Goal: Task Accomplishment & Management: Use online tool/utility

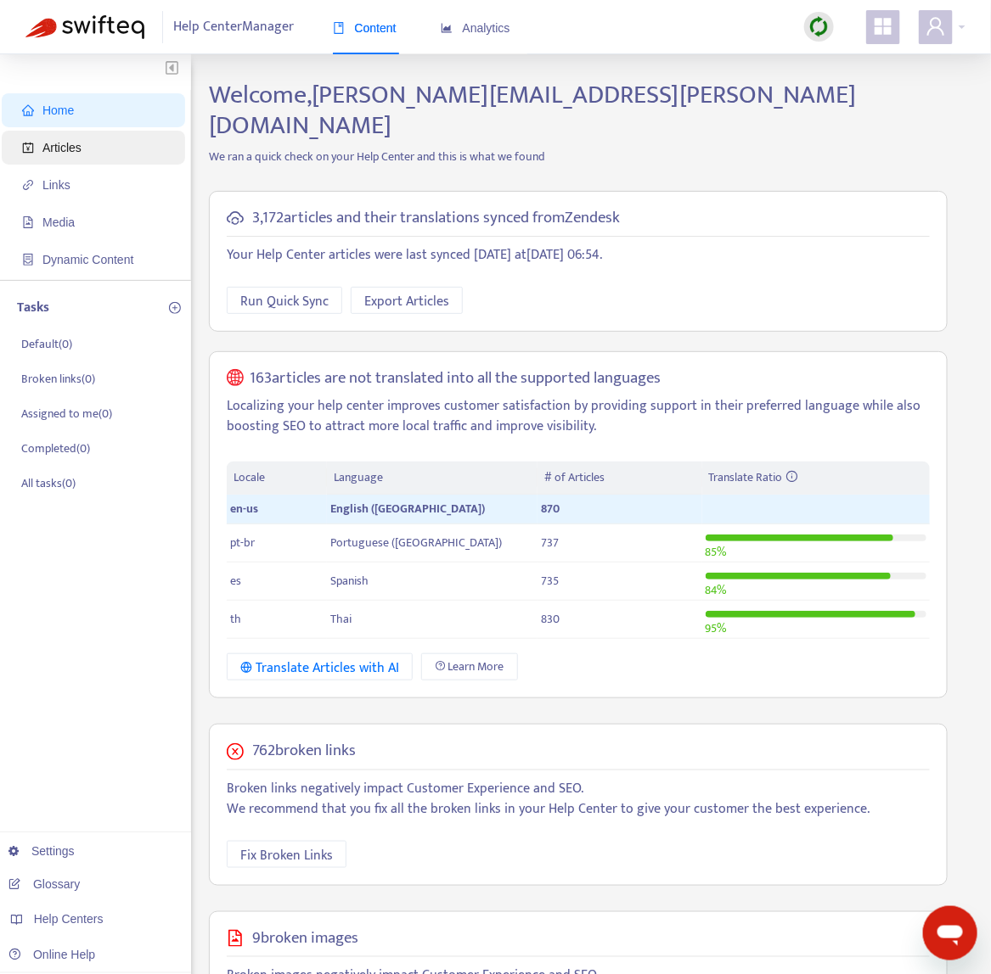
click at [42, 160] on span "Articles" at bounding box center [96, 148] width 149 height 34
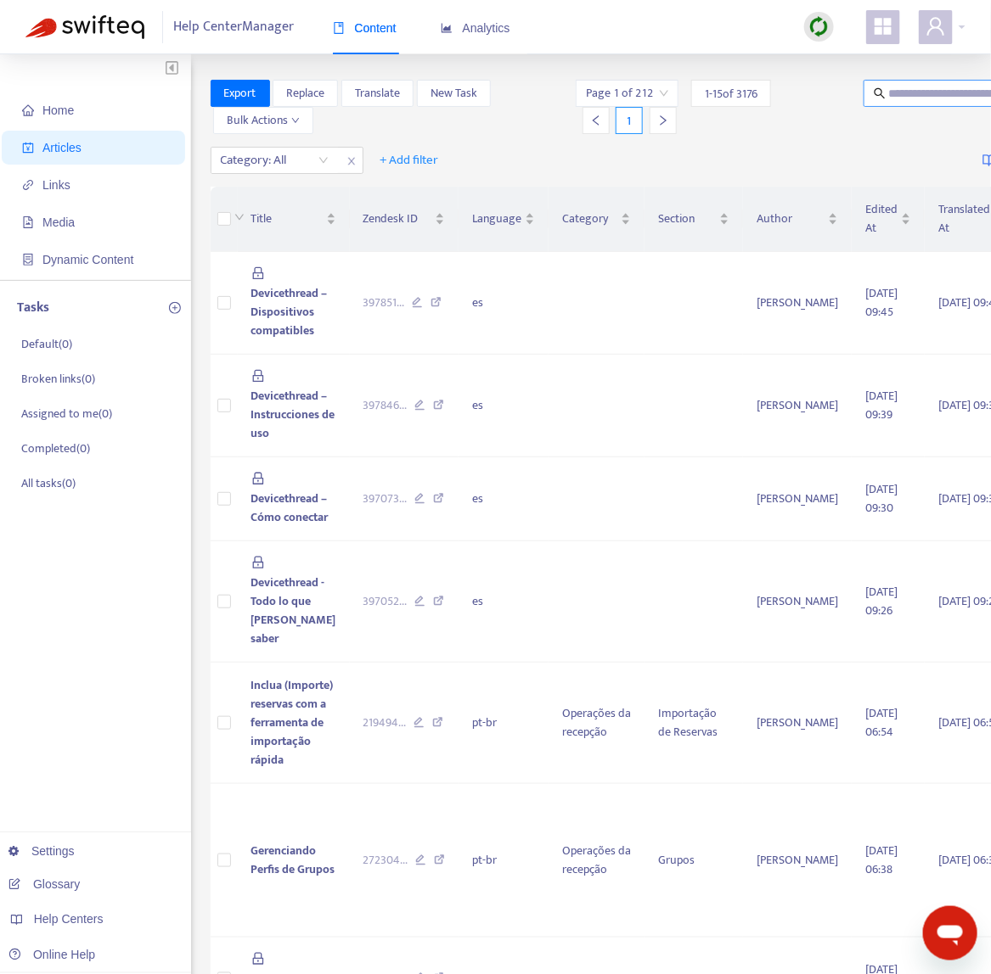
click at [890, 93] on input "text" at bounding box center [970, 93] width 163 height 19
click at [966, 18] on div "Help Center Manager Content Analytics" at bounding box center [495, 27] width 991 height 54
click at [899, 84] on span at bounding box center [969, 93] width 212 height 27
type input "**********"
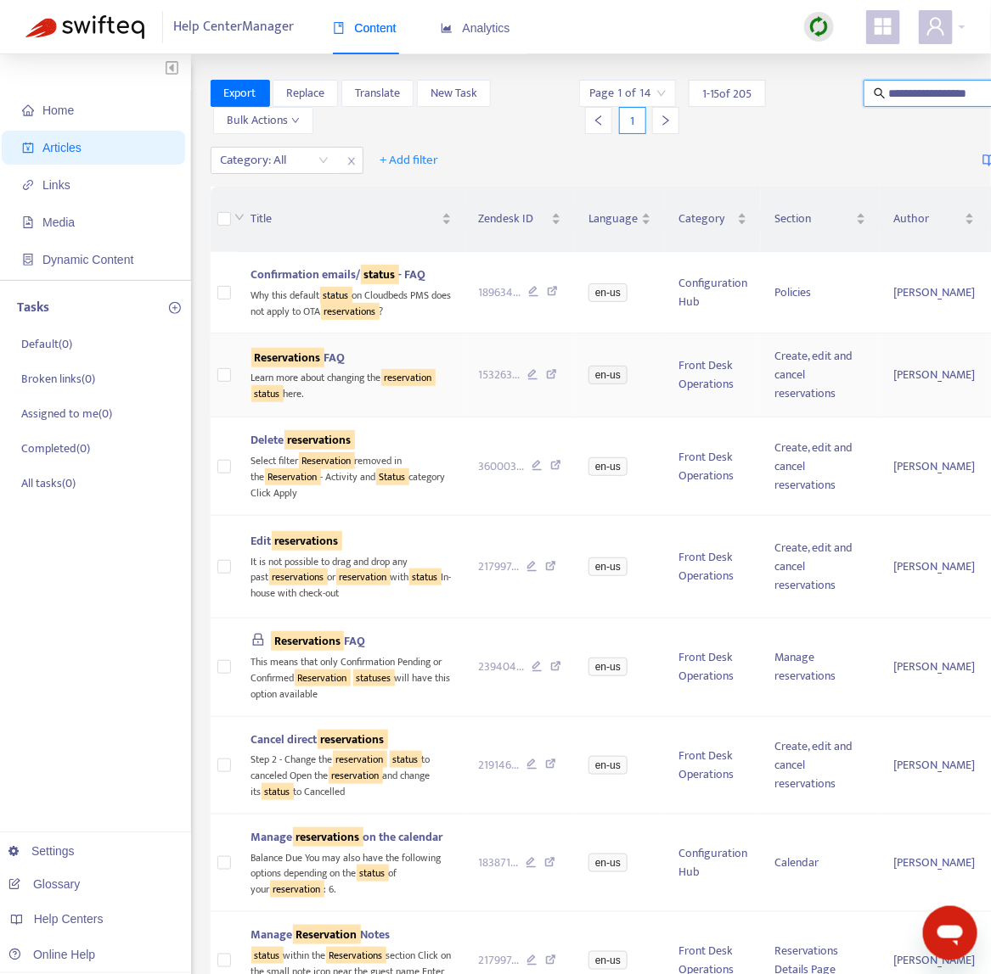
click at [546, 385] on icon at bounding box center [551, 376] width 11 height 15
click at [479, 302] on div "189634 ..." at bounding box center [520, 293] width 83 height 19
click at [547, 301] on icon at bounding box center [552, 293] width 11 height 15
click at [550, 475] on icon at bounding box center [555, 467] width 11 height 15
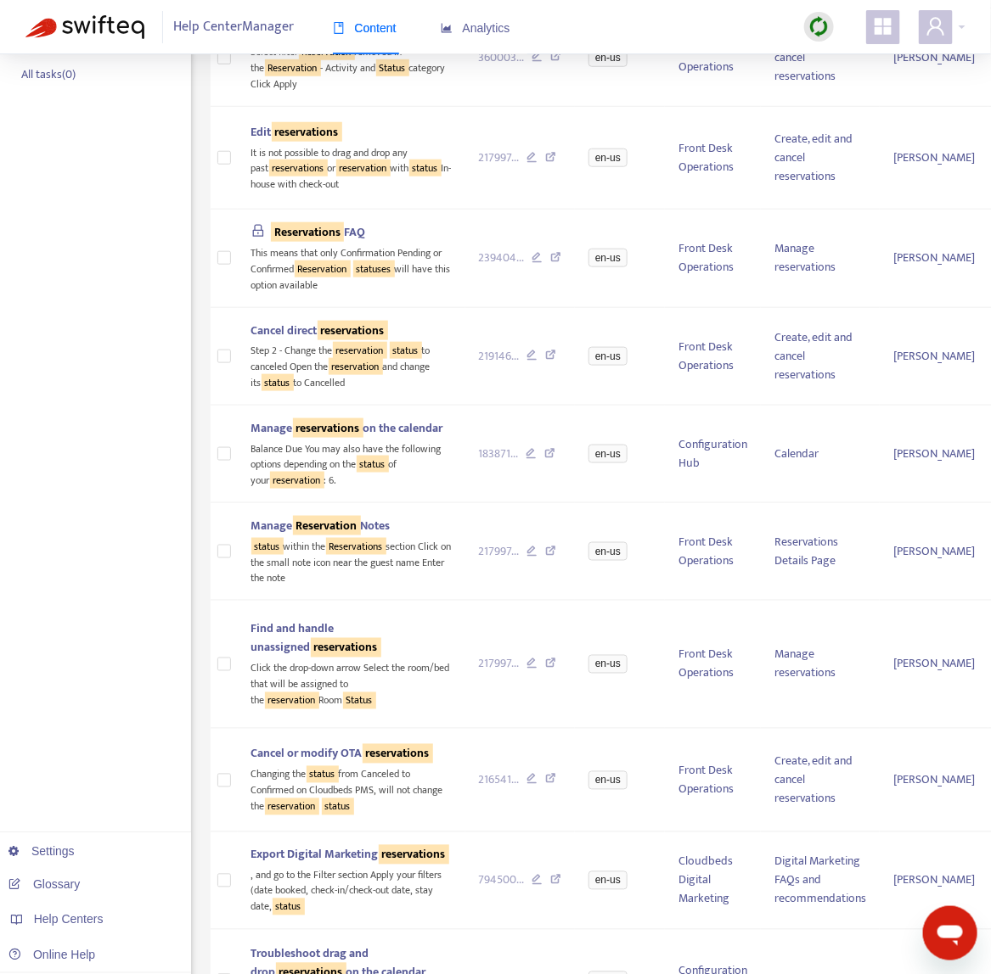
scroll to position [405, 0]
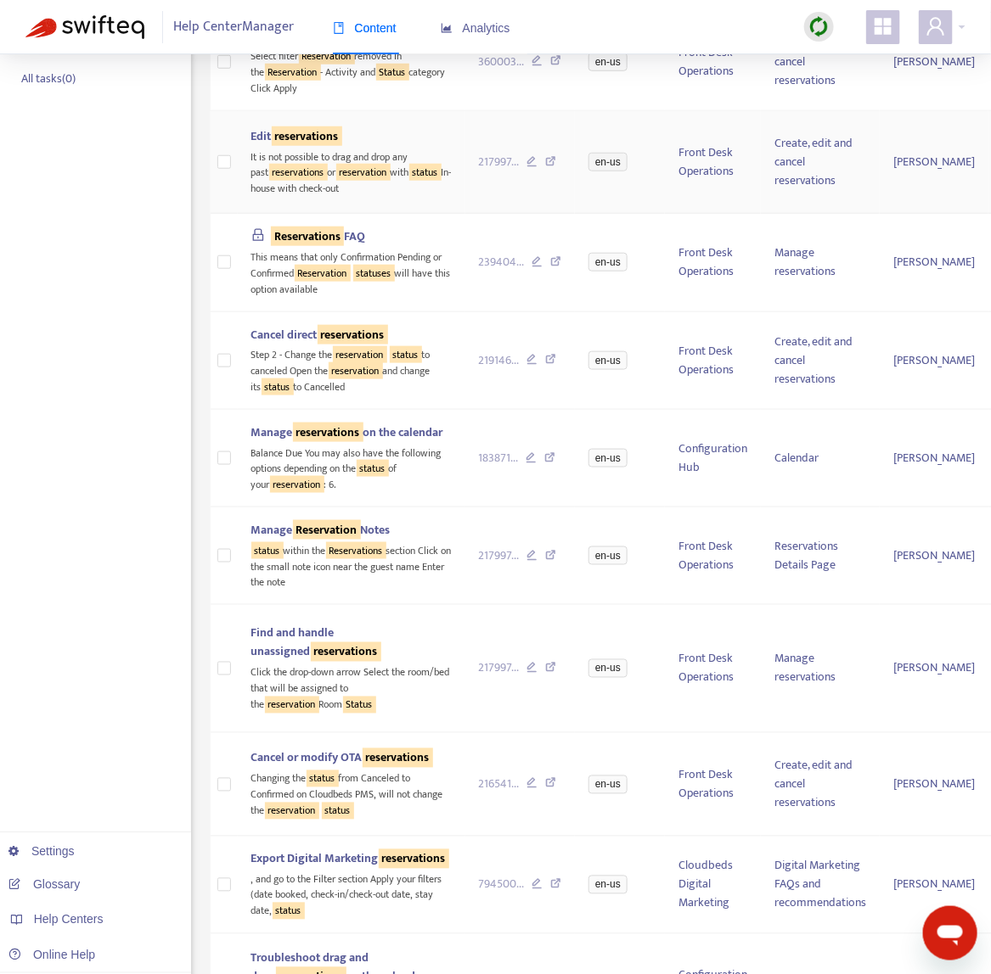
click at [545, 171] on icon at bounding box center [550, 163] width 11 height 15
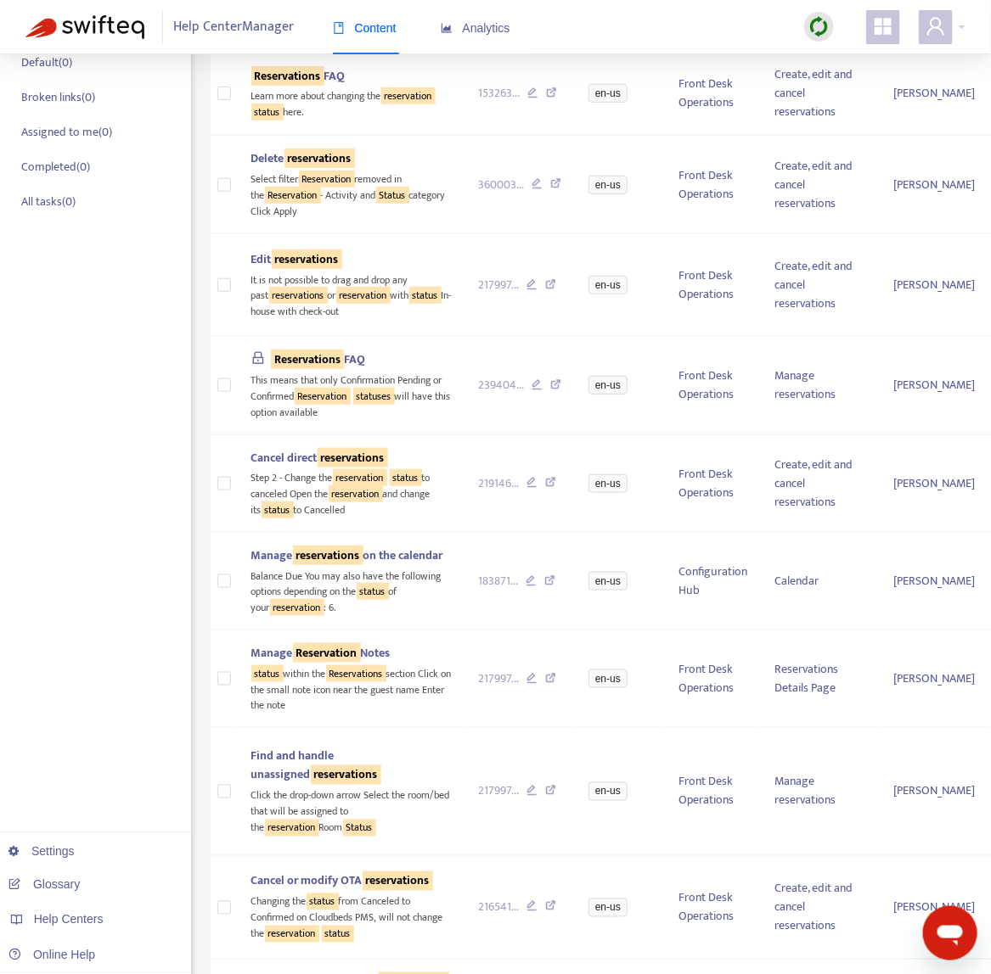
scroll to position [422, 0]
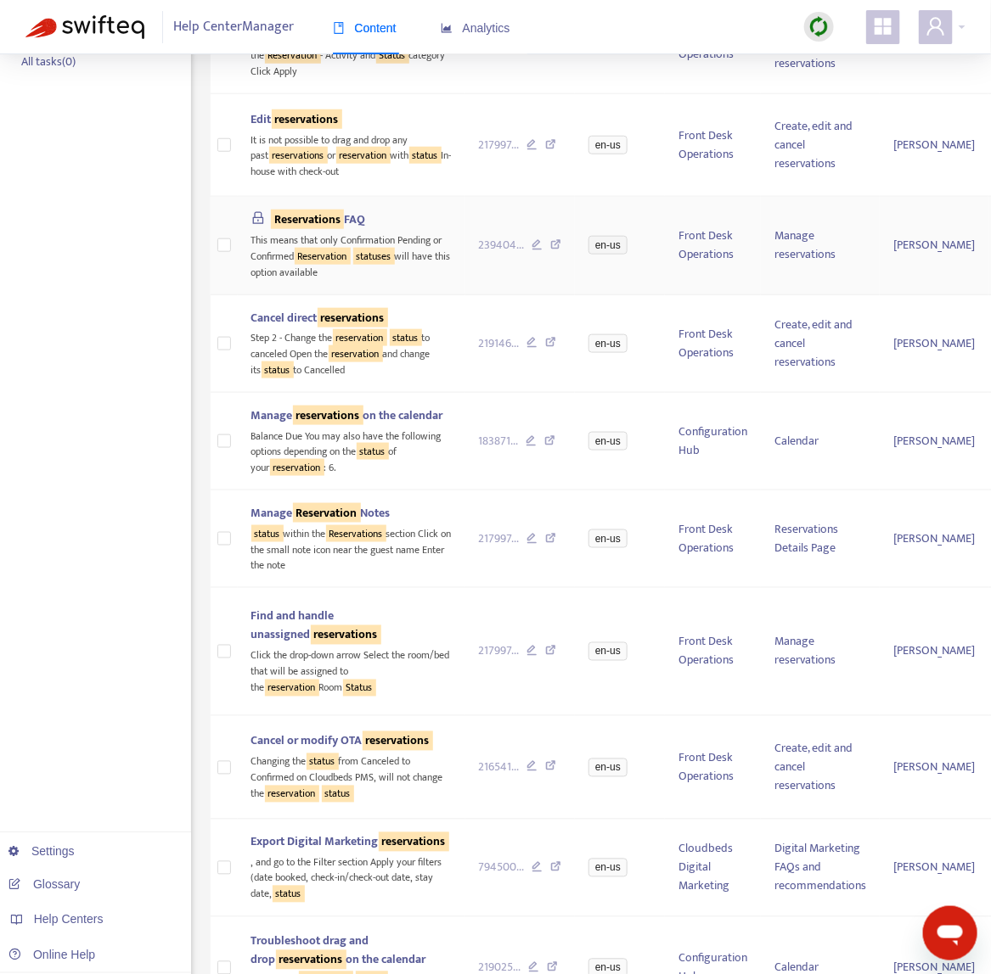
click at [550, 255] on icon at bounding box center [555, 246] width 11 height 15
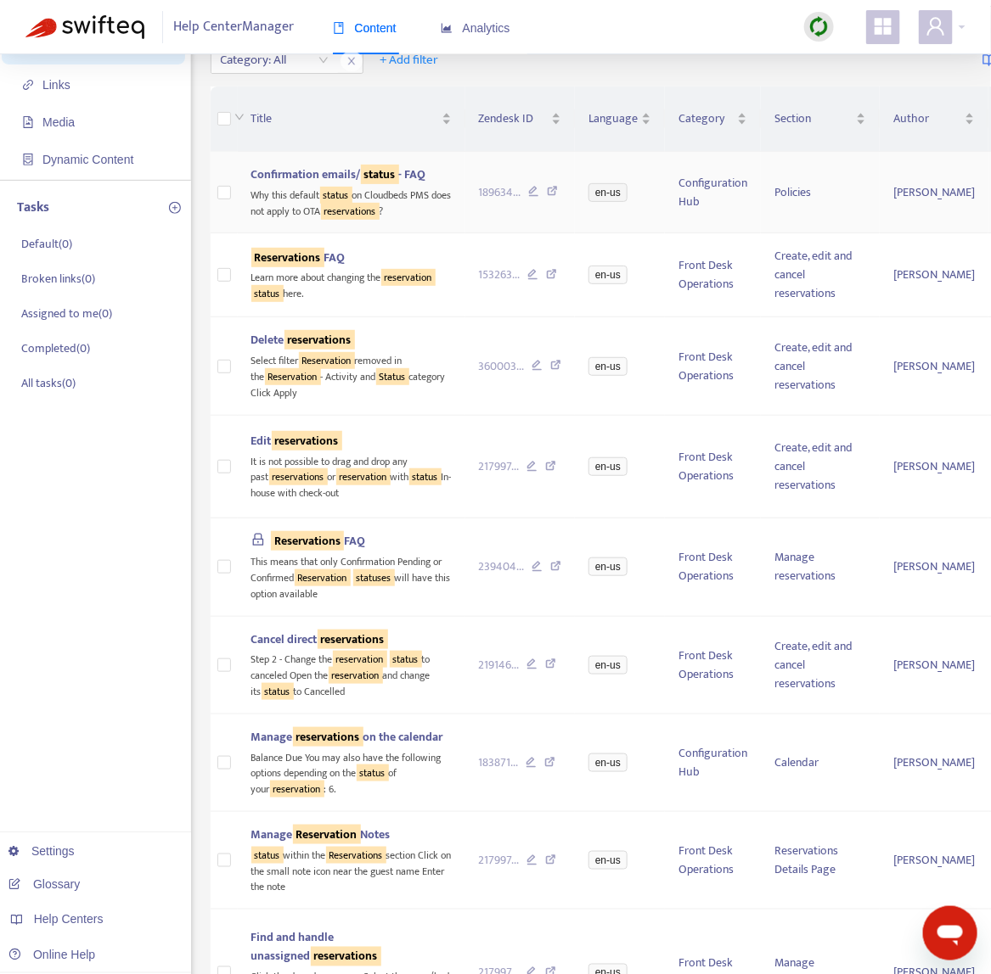
scroll to position [0, 0]
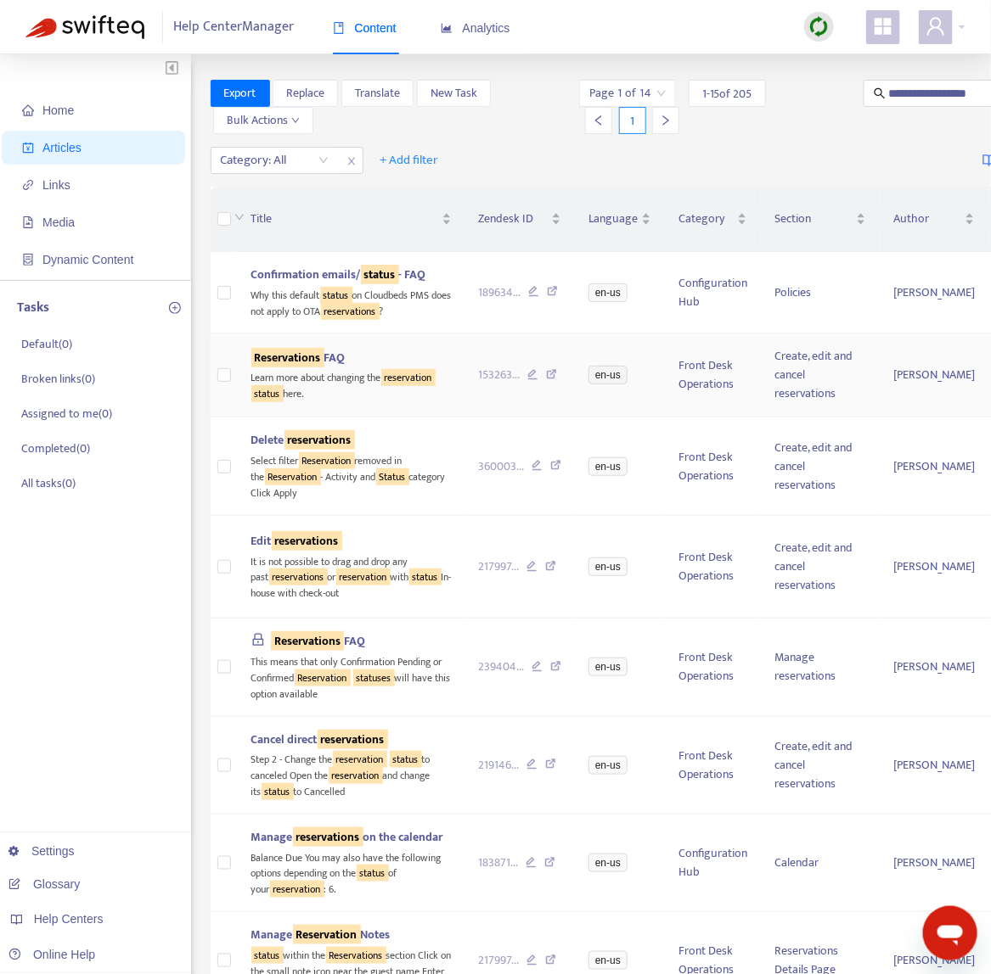
click at [546, 385] on icon at bounding box center [551, 376] width 11 height 15
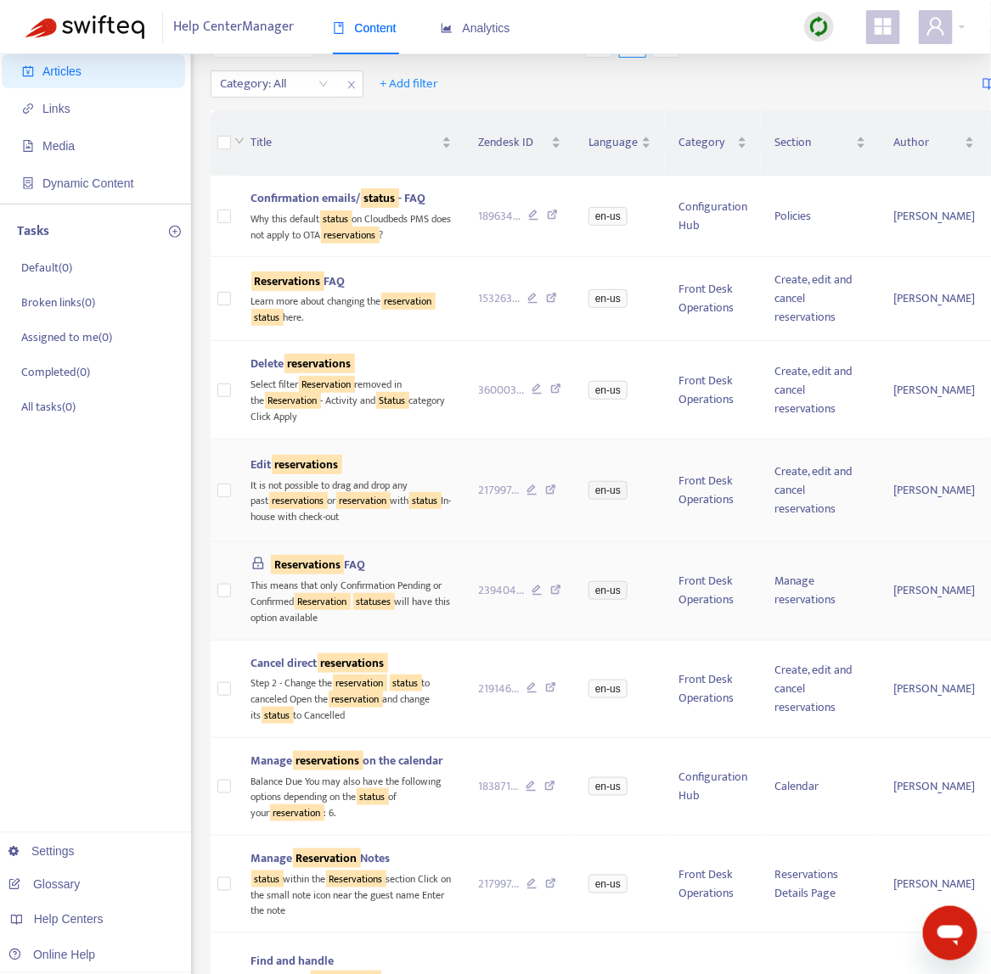
scroll to position [303, 0]
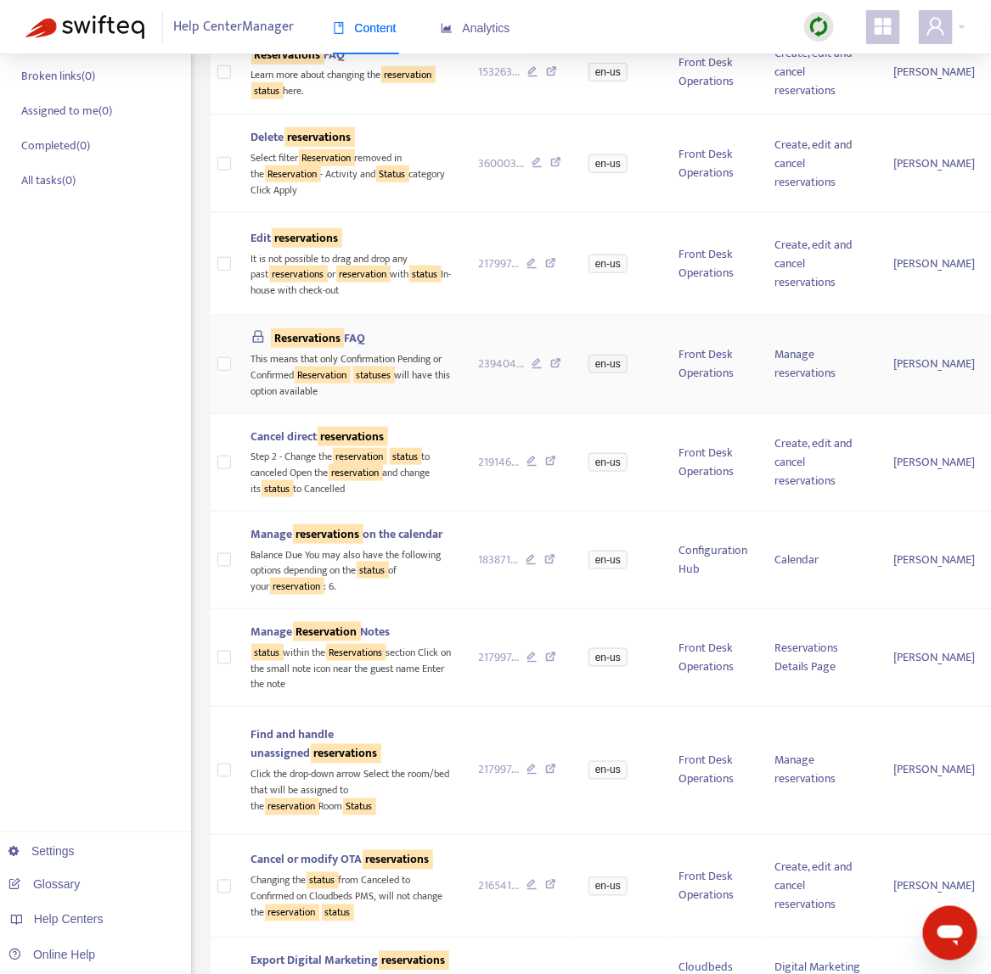
click at [550, 373] on icon at bounding box center [555, 365] width 11 height 15
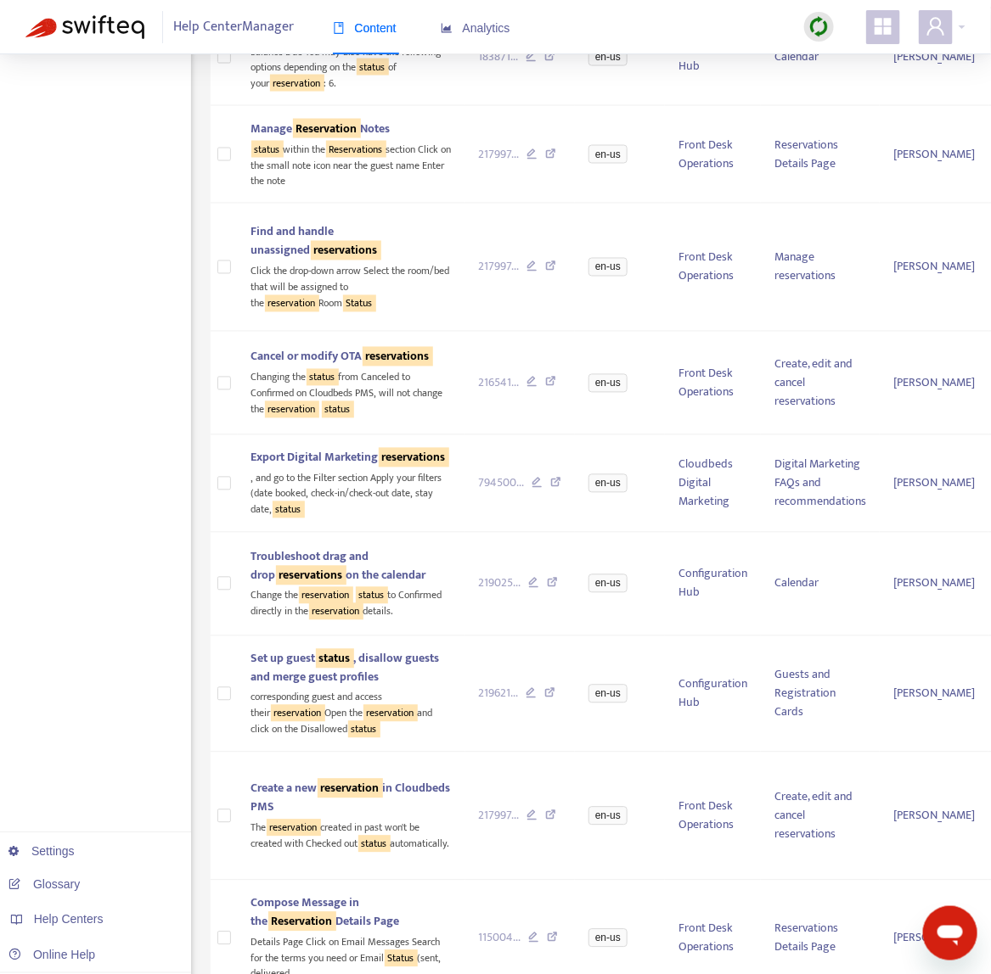
scroll to position [938, 0]
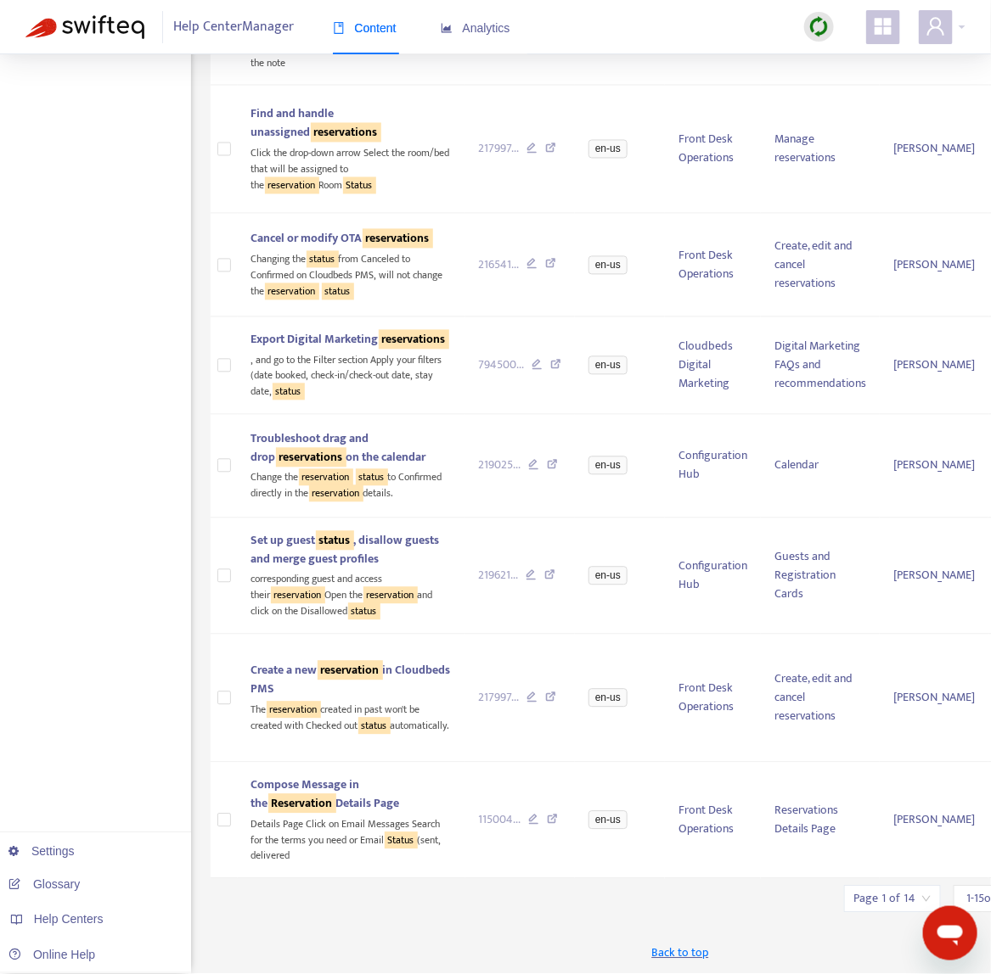
click at [545, 46] on icon at bounding box center [550, 38] width 11 height 15
click at [545, 159] on icon at bounding box center [550, 150] width 11 height 15
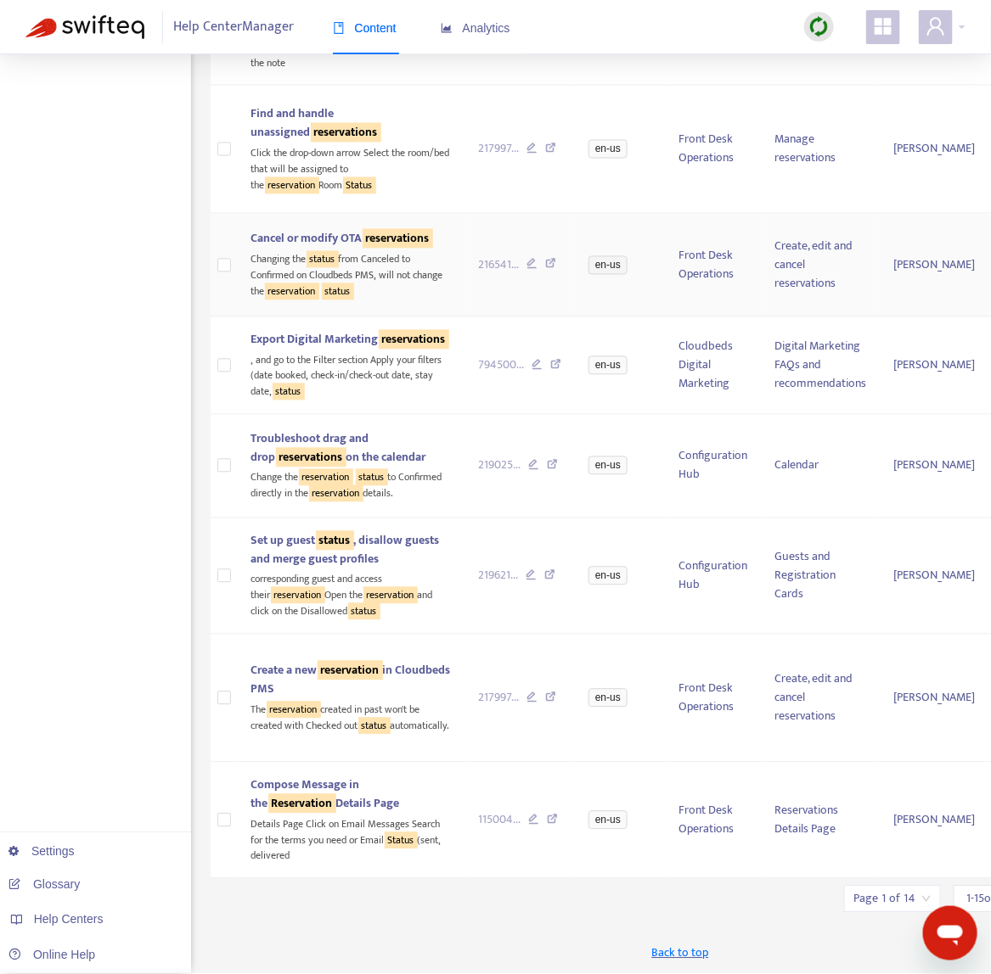
click at [545, 274] on icon at bounding box center [550, 266] width 11 height 15
click at [545, 159] on icon at bounding box center [550, 150] width 11 height 15
click at [550, 360] on icon at bounding box center [555, 367] width 11 height 15
click at [547, 475] on icon at bounding box center [552, 467] width 11 height 15
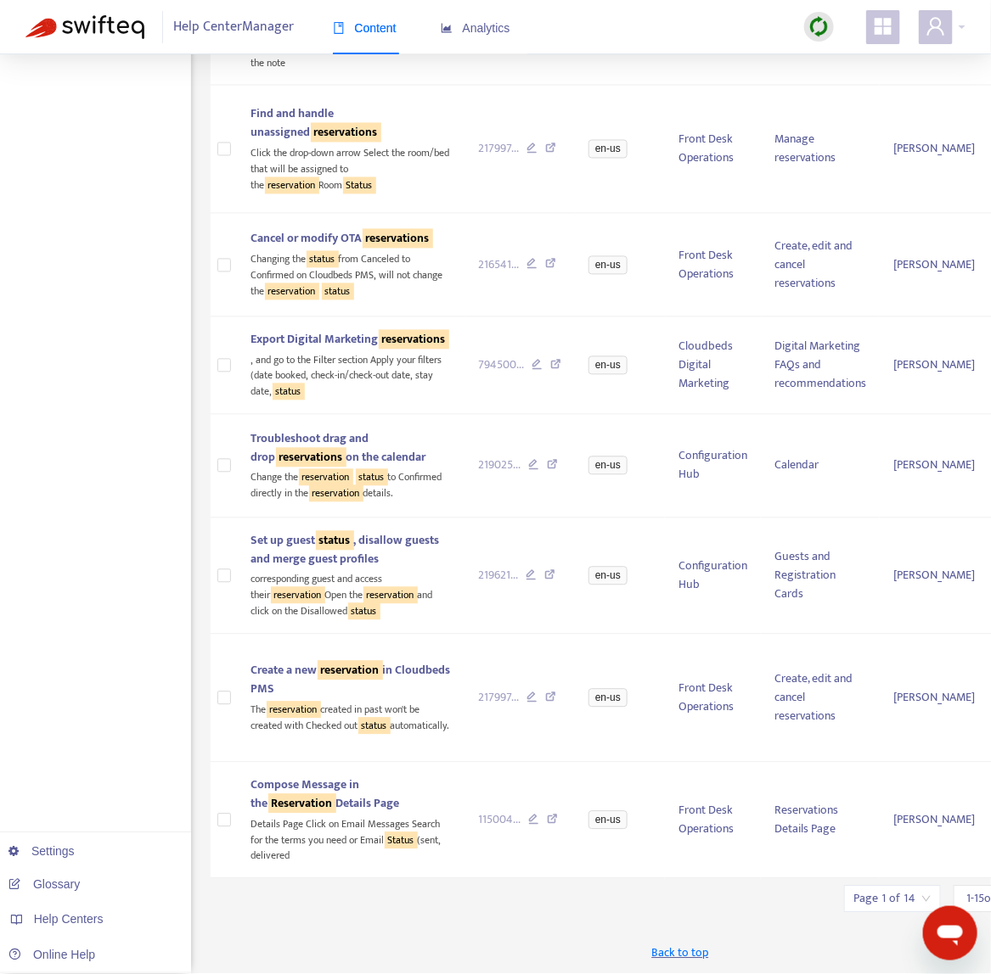
scroll to position [2428, 0]
click at [544, 570] on icon at bounding box center [549, 577] width 11 height 15
click at [545, 693] on icon at bounding box center [550, 700] width 11 height 15
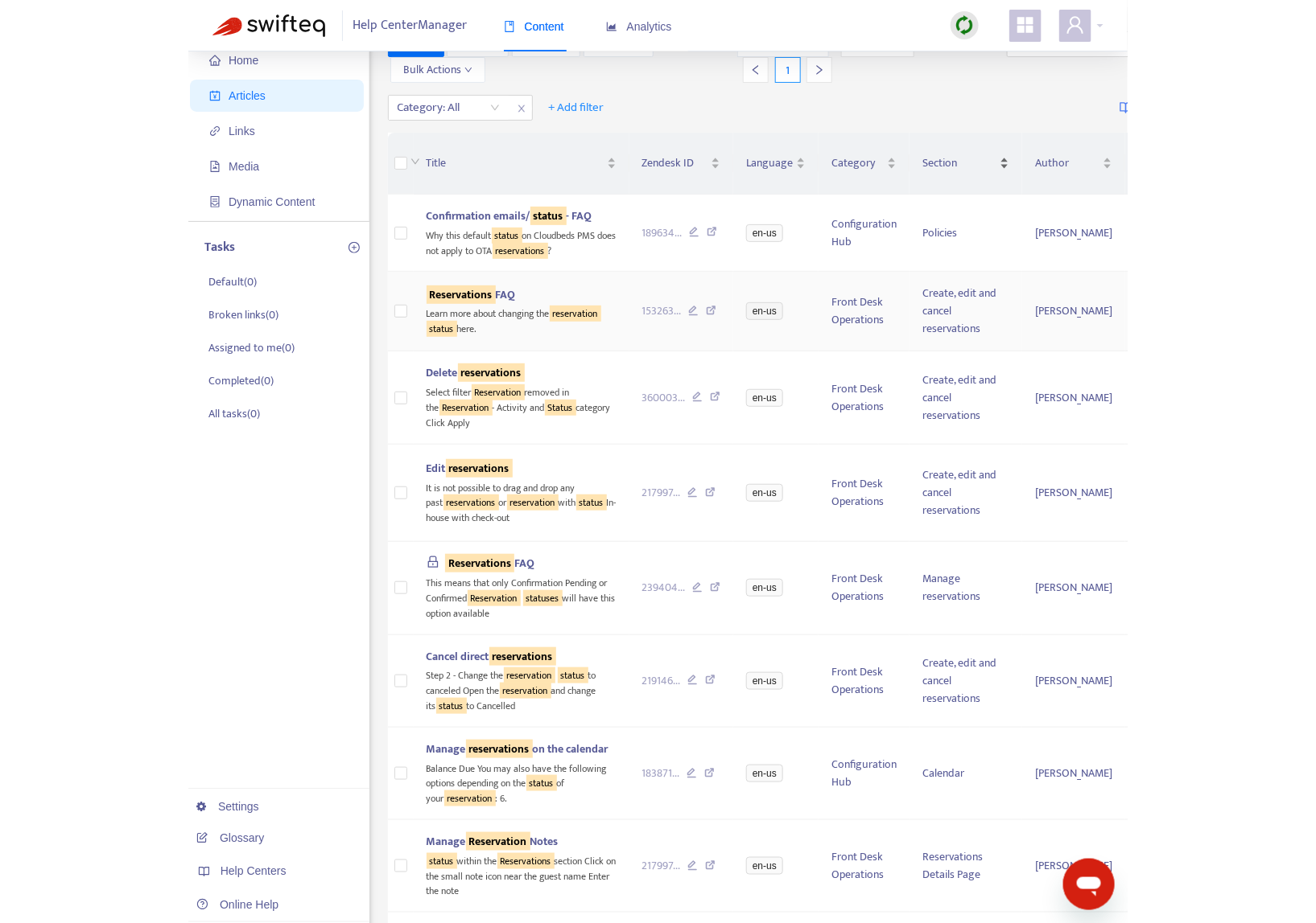
scroll to position [0, 0]
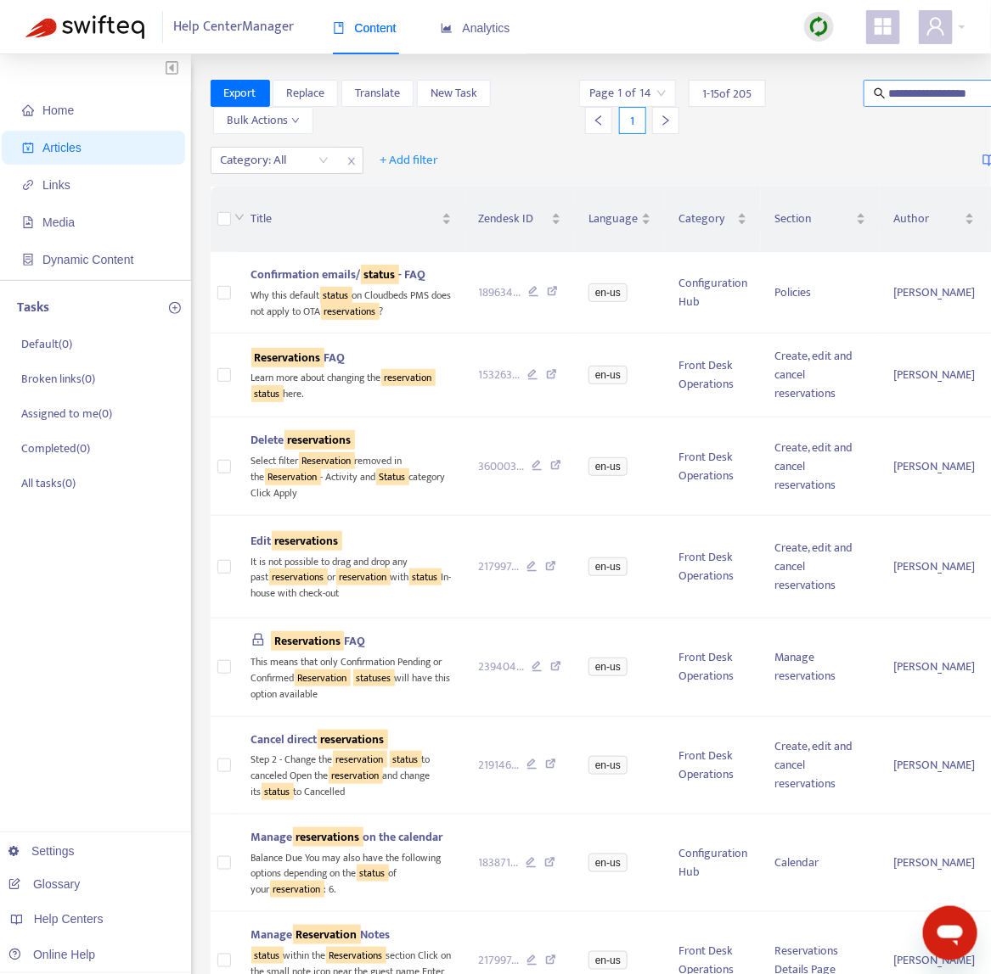
click at [896, 88] on input "**********" at bounding box center [970, 93] width 163 height 19
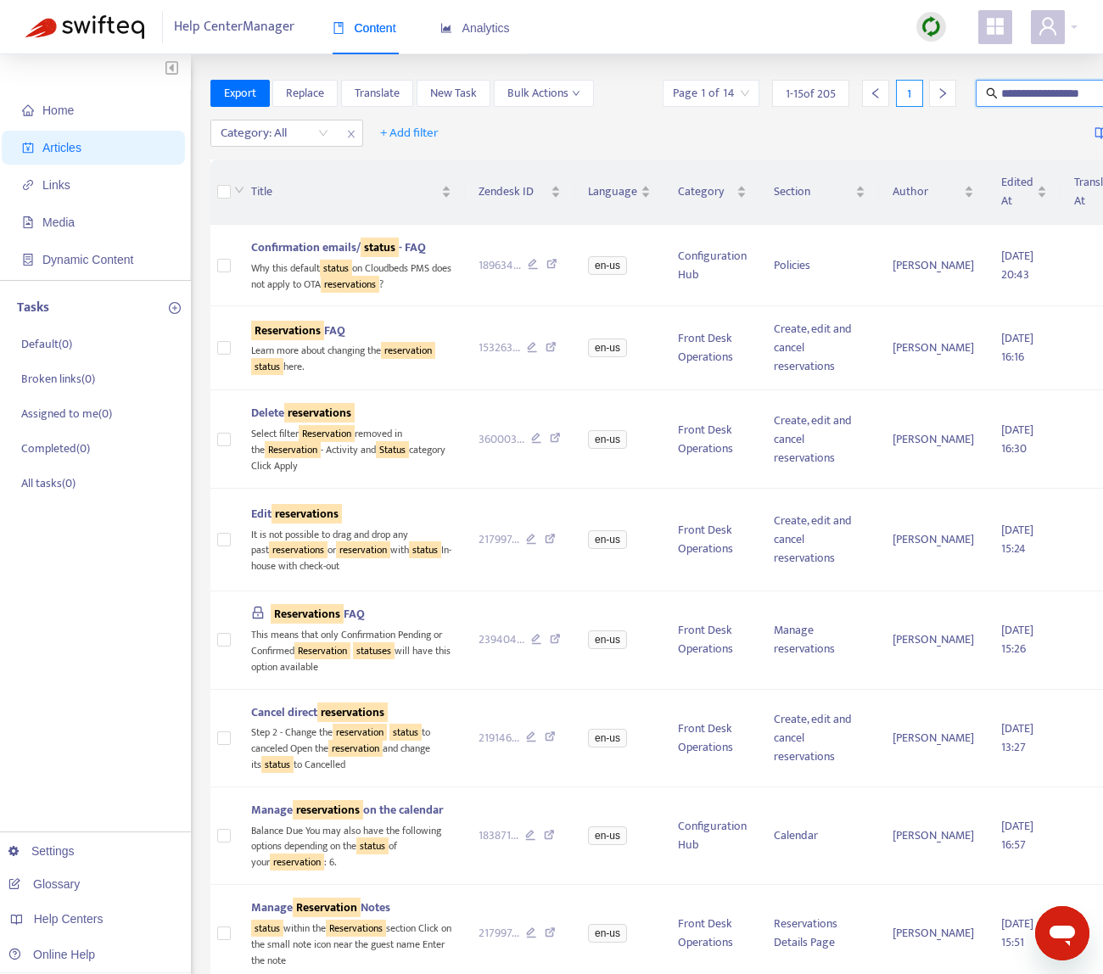
drag, startPoint x: 1079, startPoint y: 95, endPoint x: 1112, endPoint y: 104, distance: 34.2
click at [1006, 103] on html "**********" at bounding box center [551, 936] width 1103 height 1872
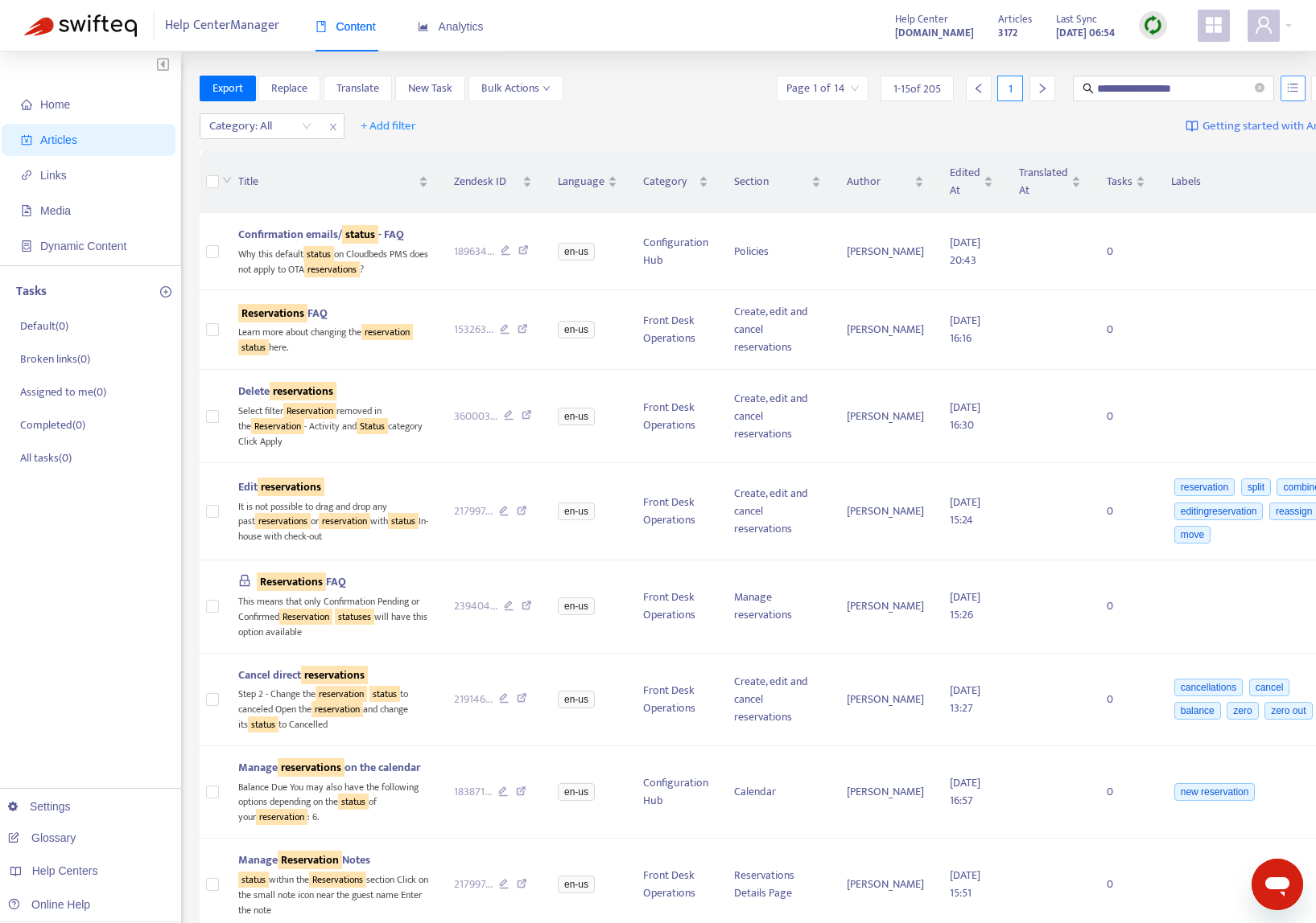
click at [954, 88] on icon "unordered-list" at bounding box center [1292, 88] width 11 height 11
drag, startPoint x: 1216, startPoint y: 144, endPoint x: 1200, endPoint y: 138, distance: 17.1
click at [954, 145] on span "Match Exact Phrase" at bounding box center [1186, 143] width 104 height 18
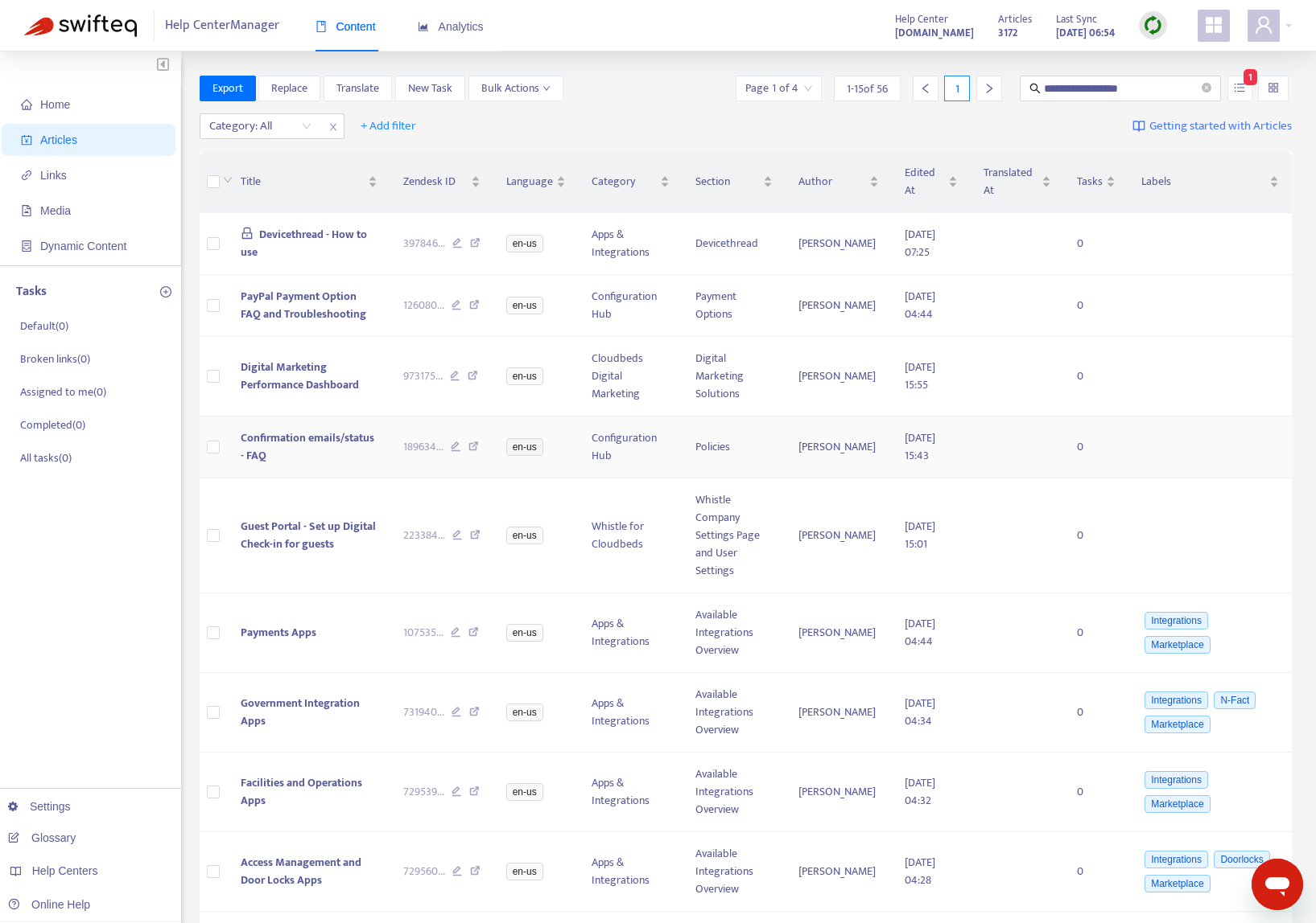
scroll to position [611, 0]
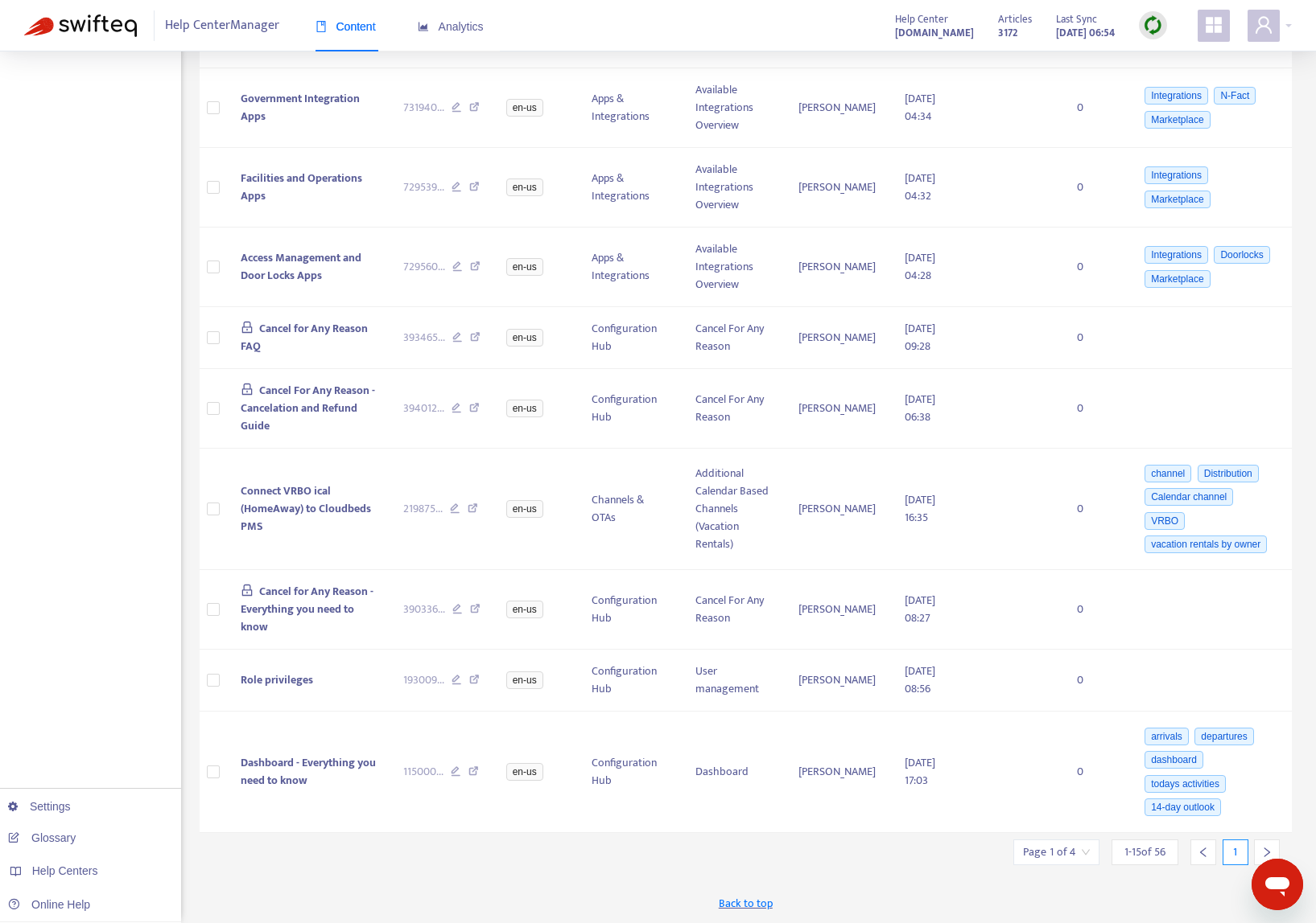
click at [954, 848] on icon "right" at bounding box center [1268, 853] width 6 height 9
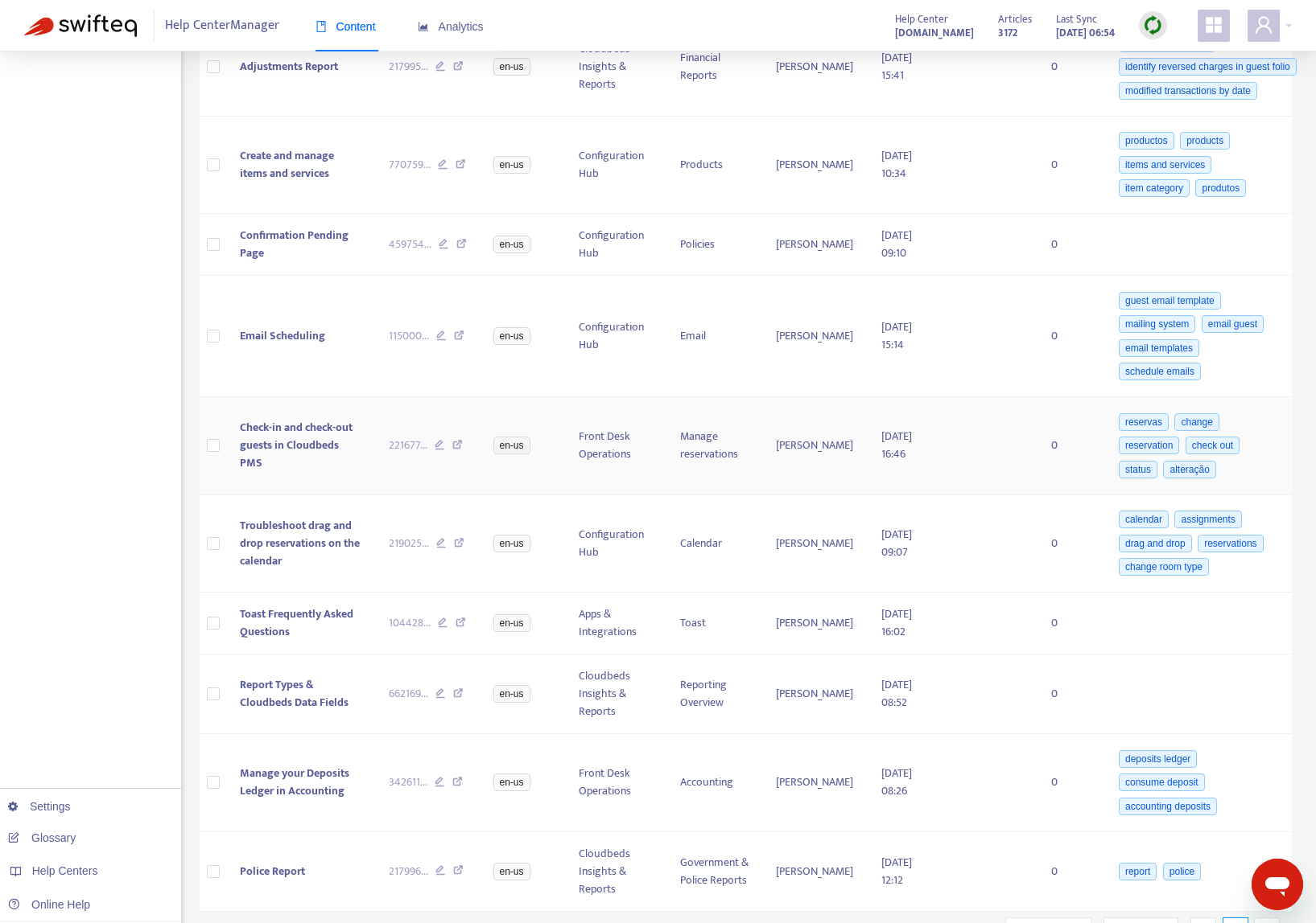
click at [456, 454] on icon at bounding box center [457, 446] width 10 height 14
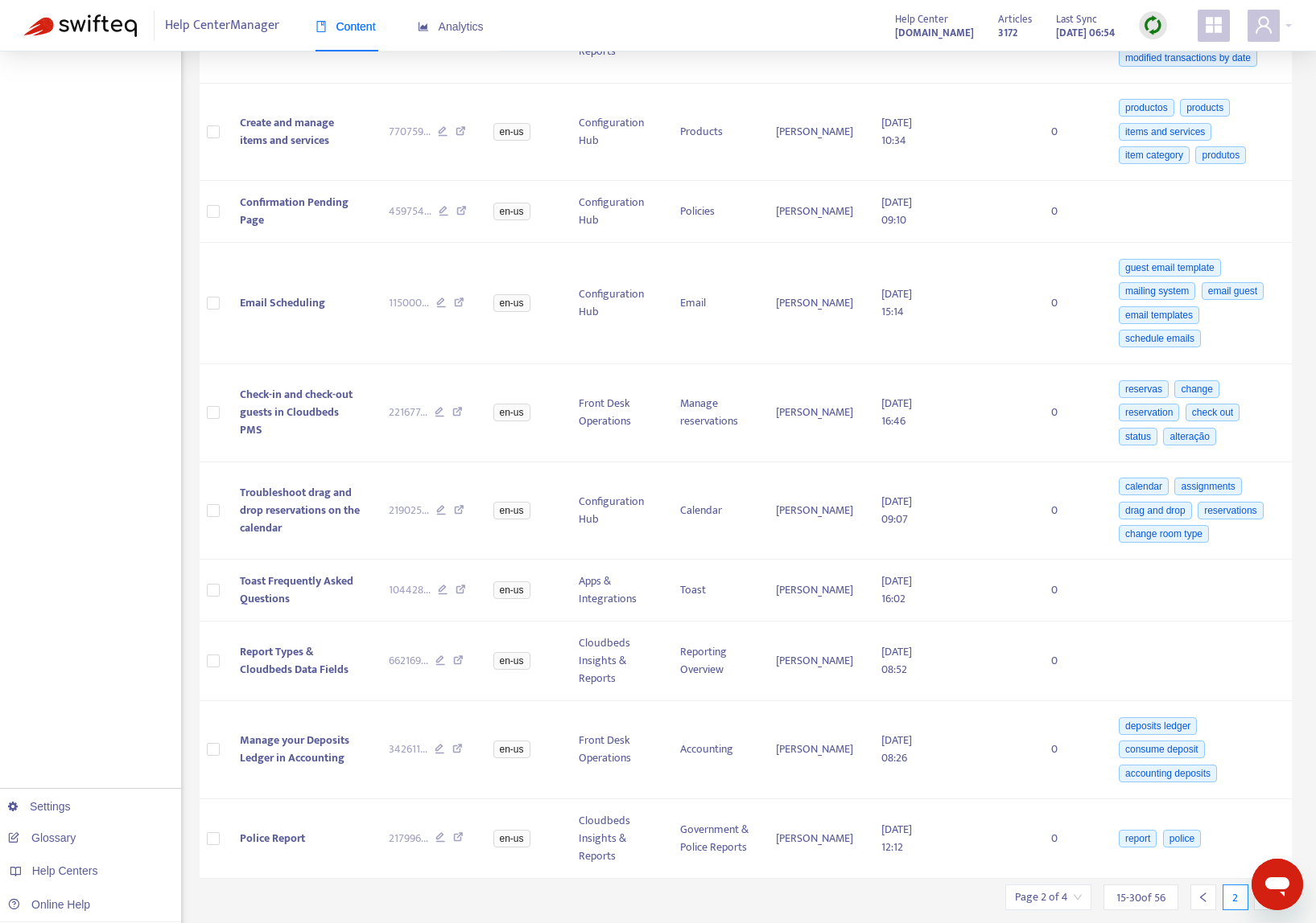
scroll to position [702, 0]
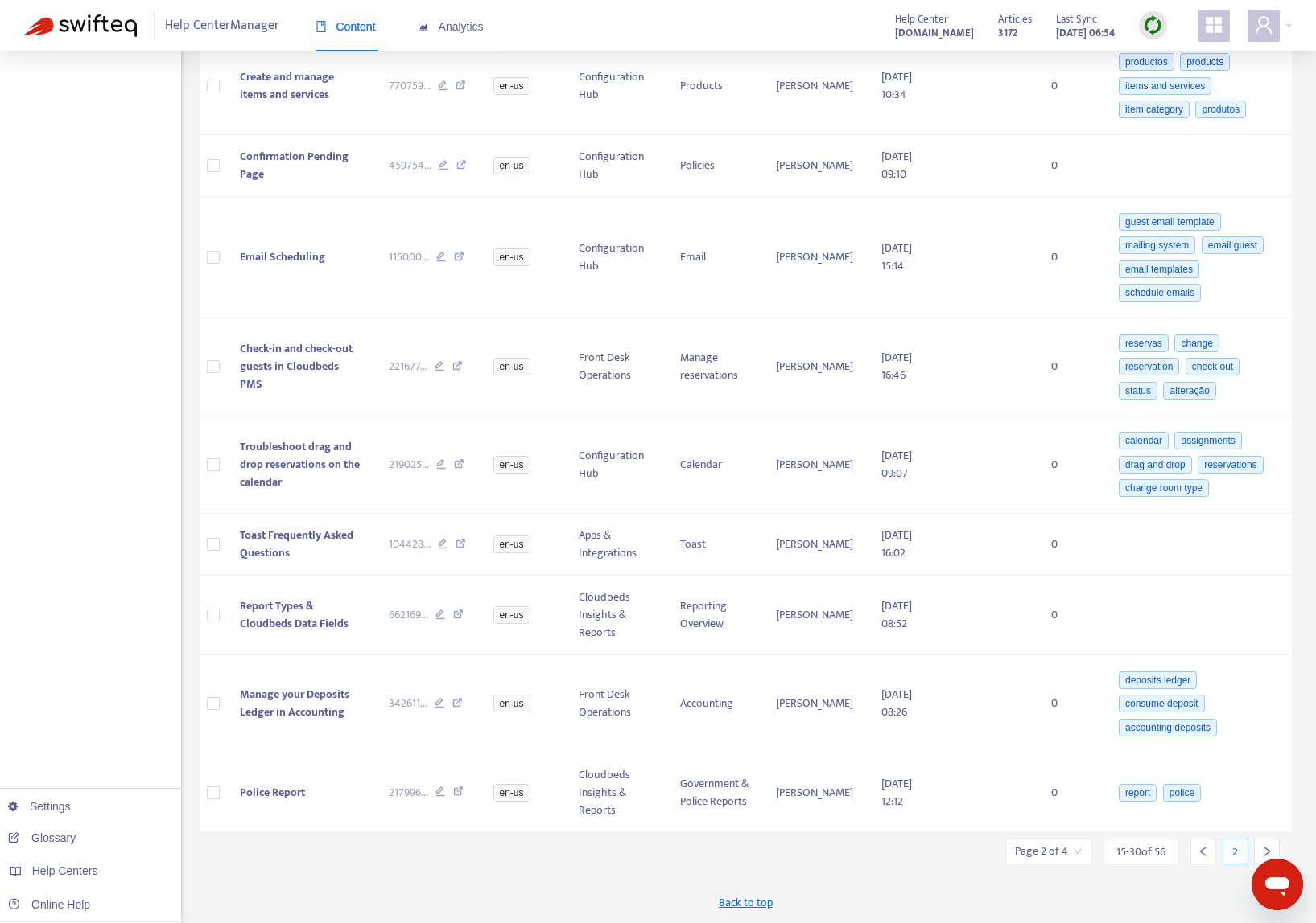
click at [954, 860] on div "Page 2 of 4" at bounding box center [1048, 851] width 86 height 26
click at [954, 847] on icon "right" at bounding box center [1267, 852] width 11 height 11
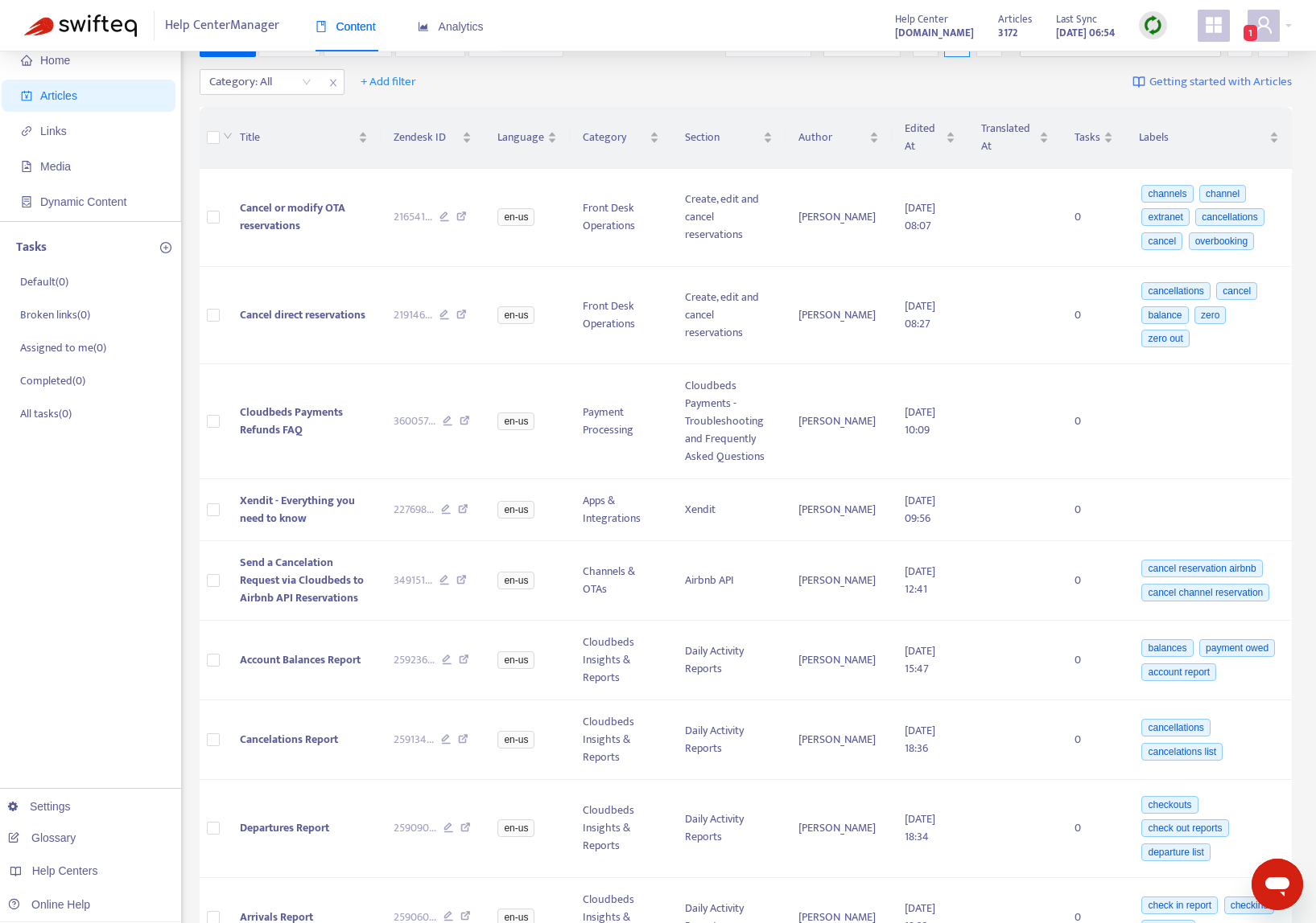
scroll to position [0, 0]
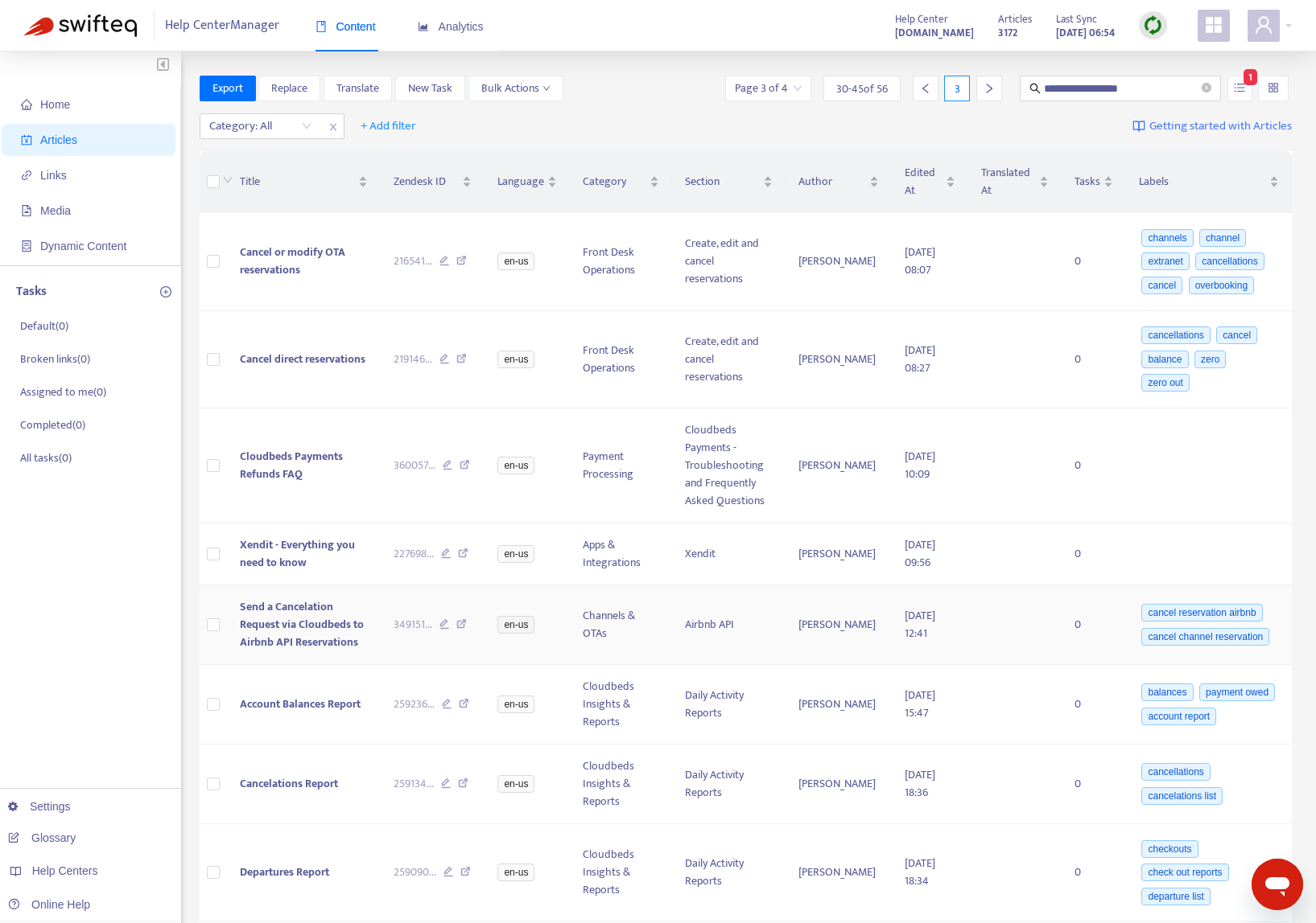
click at [461, 626] on icon at bounding box center [461, 626] width 10 height 14
click at [466, 462] on icon at bounding box center [465, 467] width 10 height 14
click at [466, 358] on icon at bounding box center [461, 360] width 10 height 14
click at [461, 266] on icon at bounding box center [461, 262] width 10 height 14
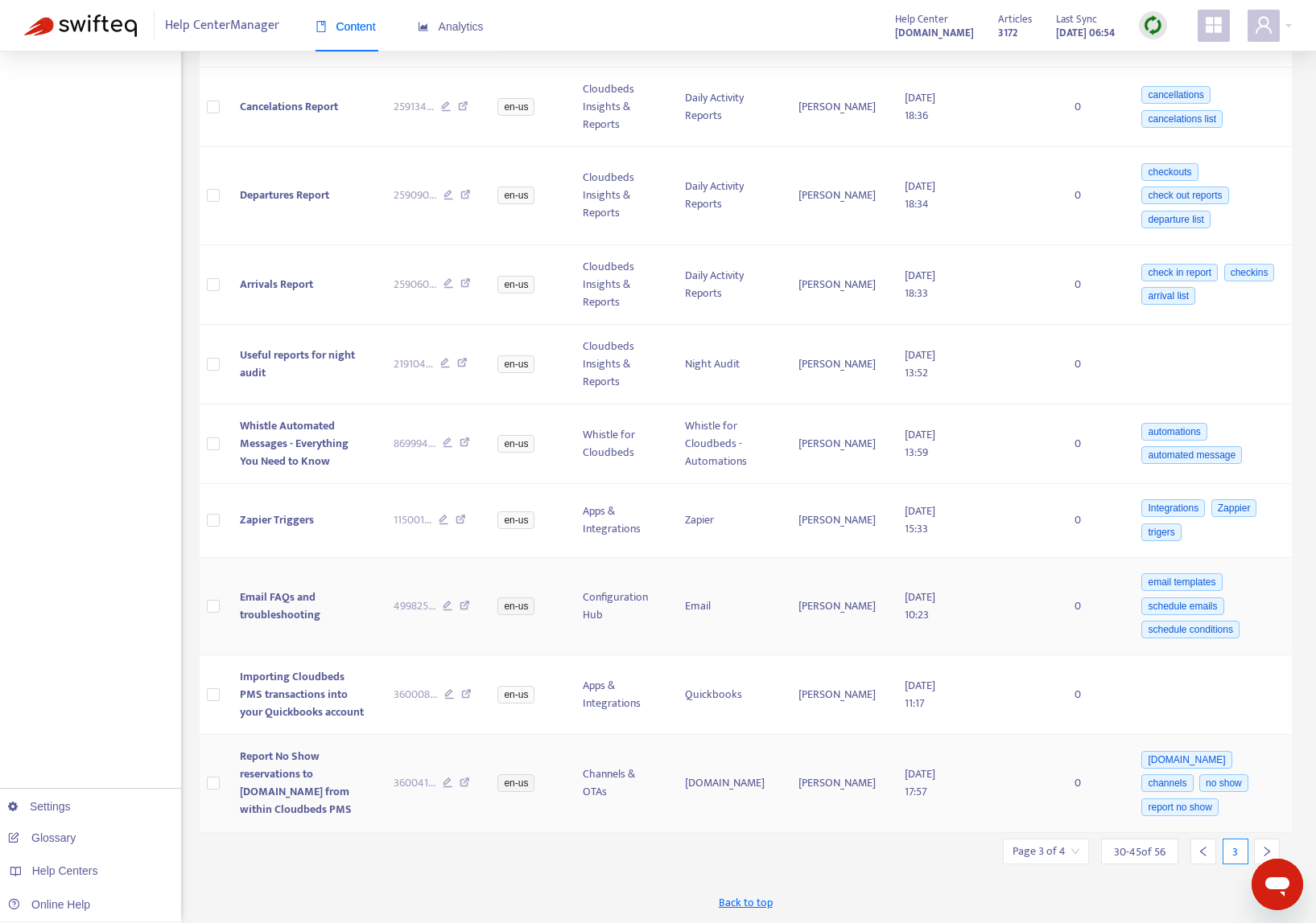
scroll to position [684, 0]
click at [954, 848] on div at bounding box center [1266, 851] width 26 height 26
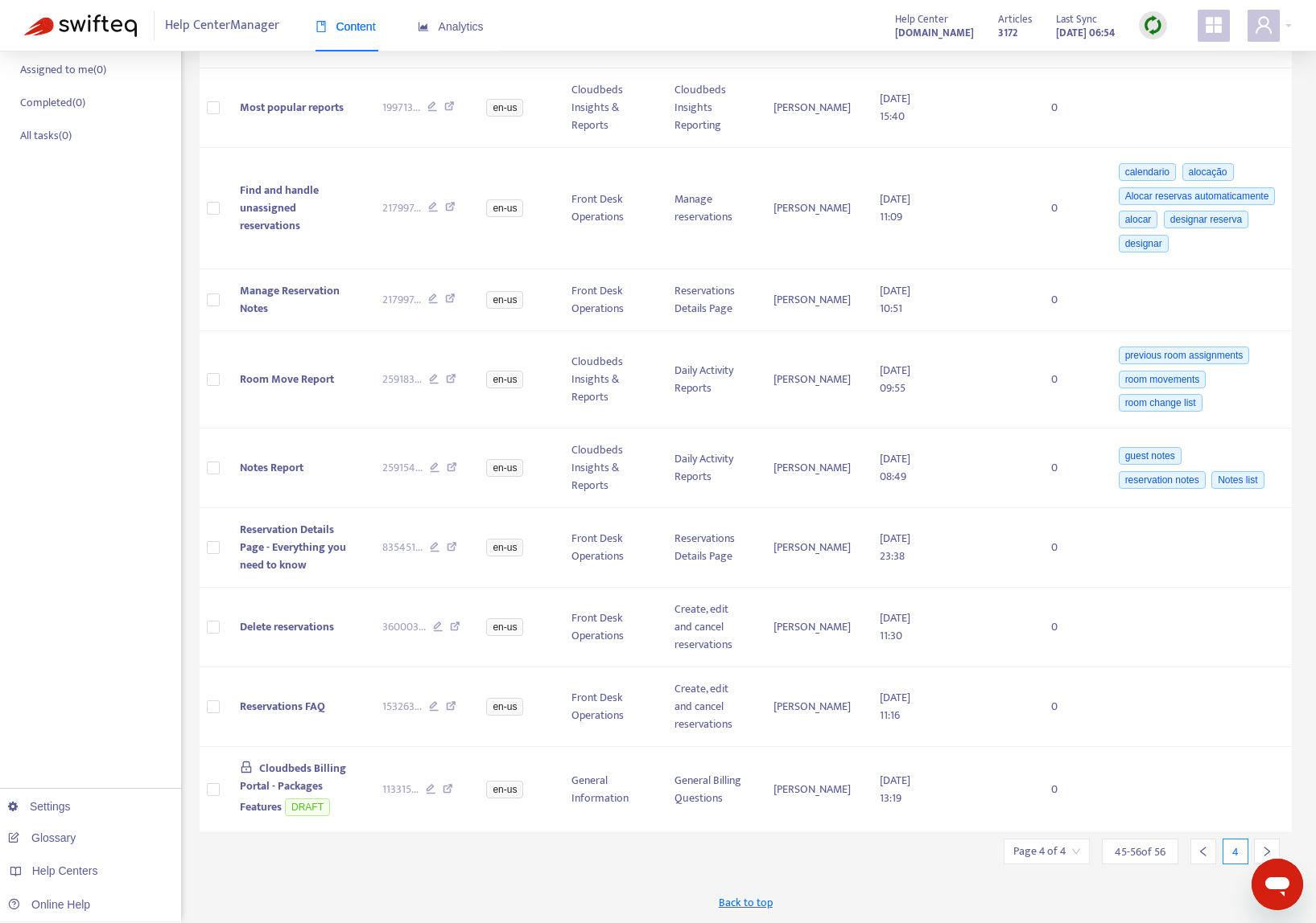
scroll to position [328, 0]
click at [455, 629] on icon at bounding box center [454, 628] width 10 height 14
click at [457, 544] on icon at bounding box center [451, 549] width 10 height 14
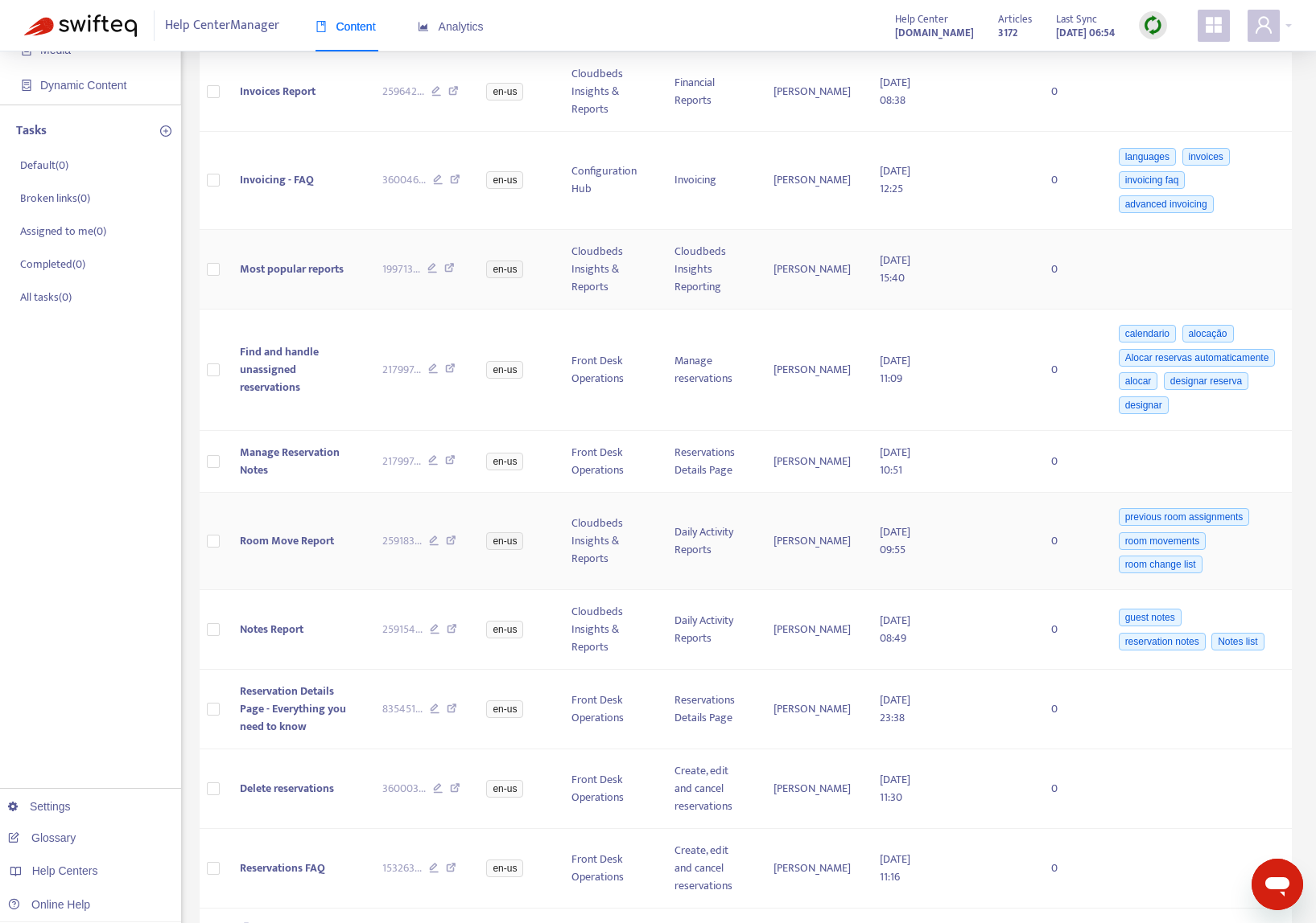
scroll to position [0, 0]
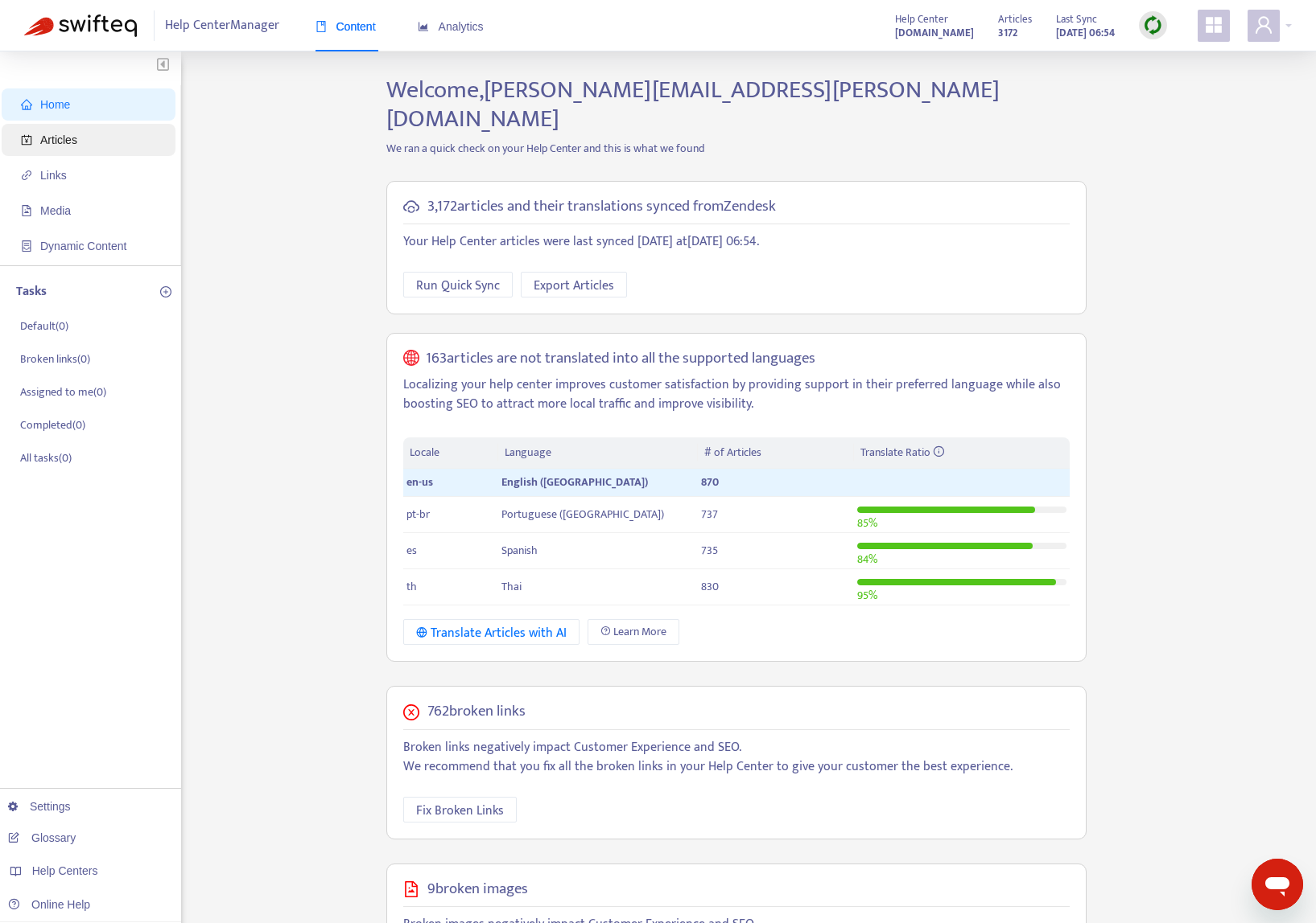
click at [100, 142] on span "Articles" at bounding box center [91, 140] width 141 height 32
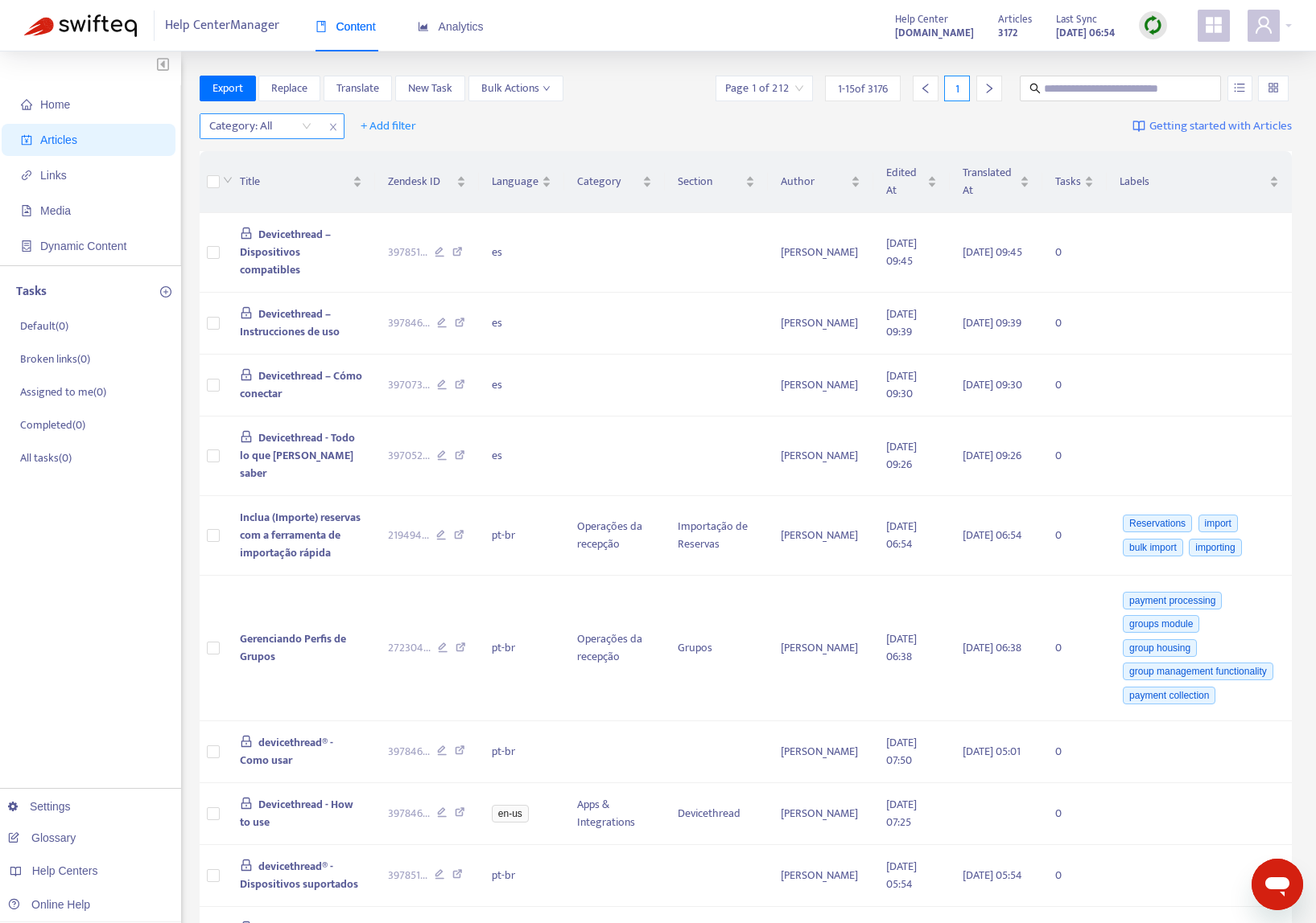
click at [278, 115] on div "Category: All" at bounding box center [260, 126] width 119 height 24
type input "******"
click at [377, 119] on span "+ Add filter" at bounding box center [388, 126] width 56 height 19
click at [280, 130] on div at bounding box center [252, 126] width 98 height 19
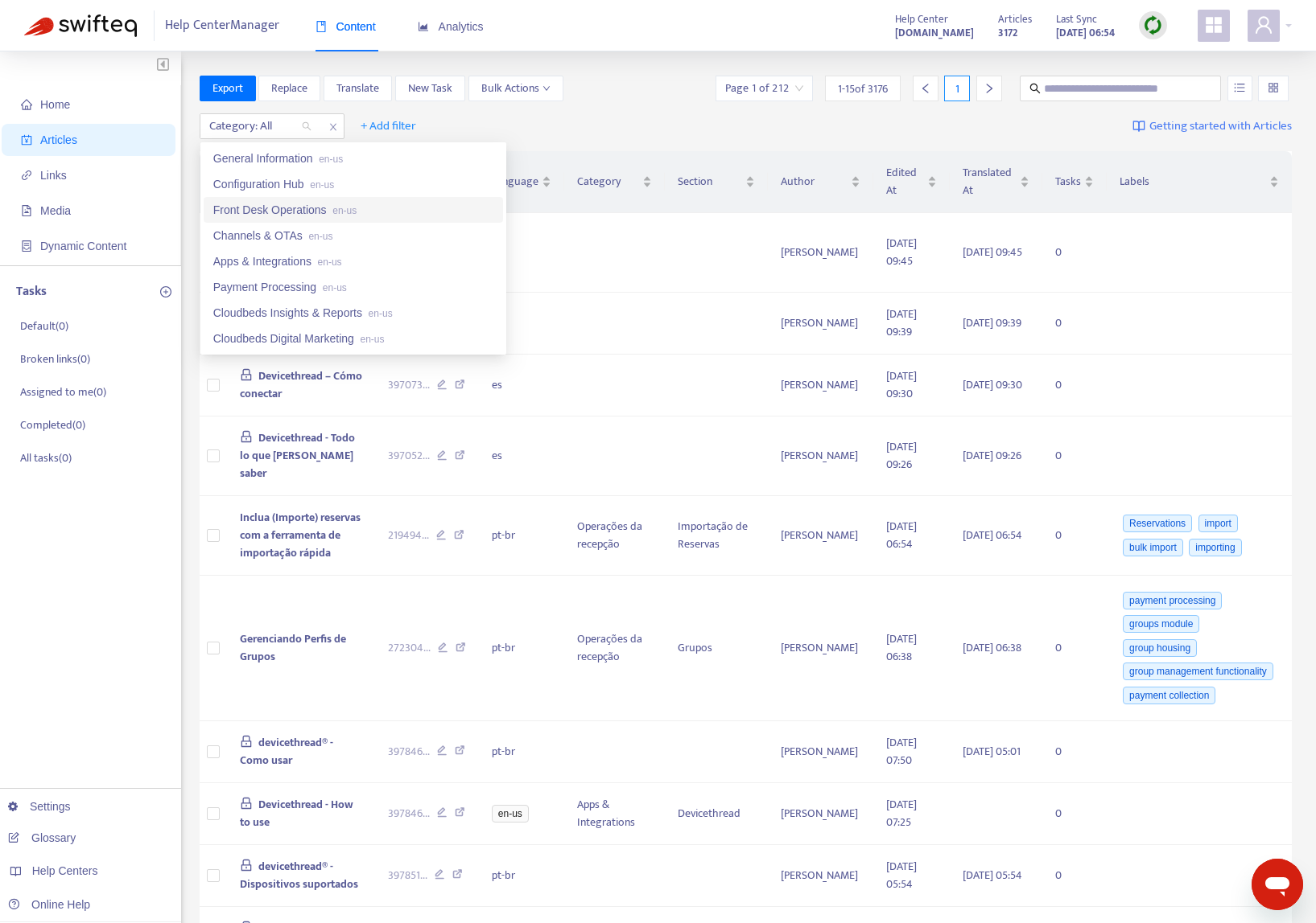
click at [284, 205] on div "Front Desk Operations en-us" at bounding box center [353, 209] width 280 height 18
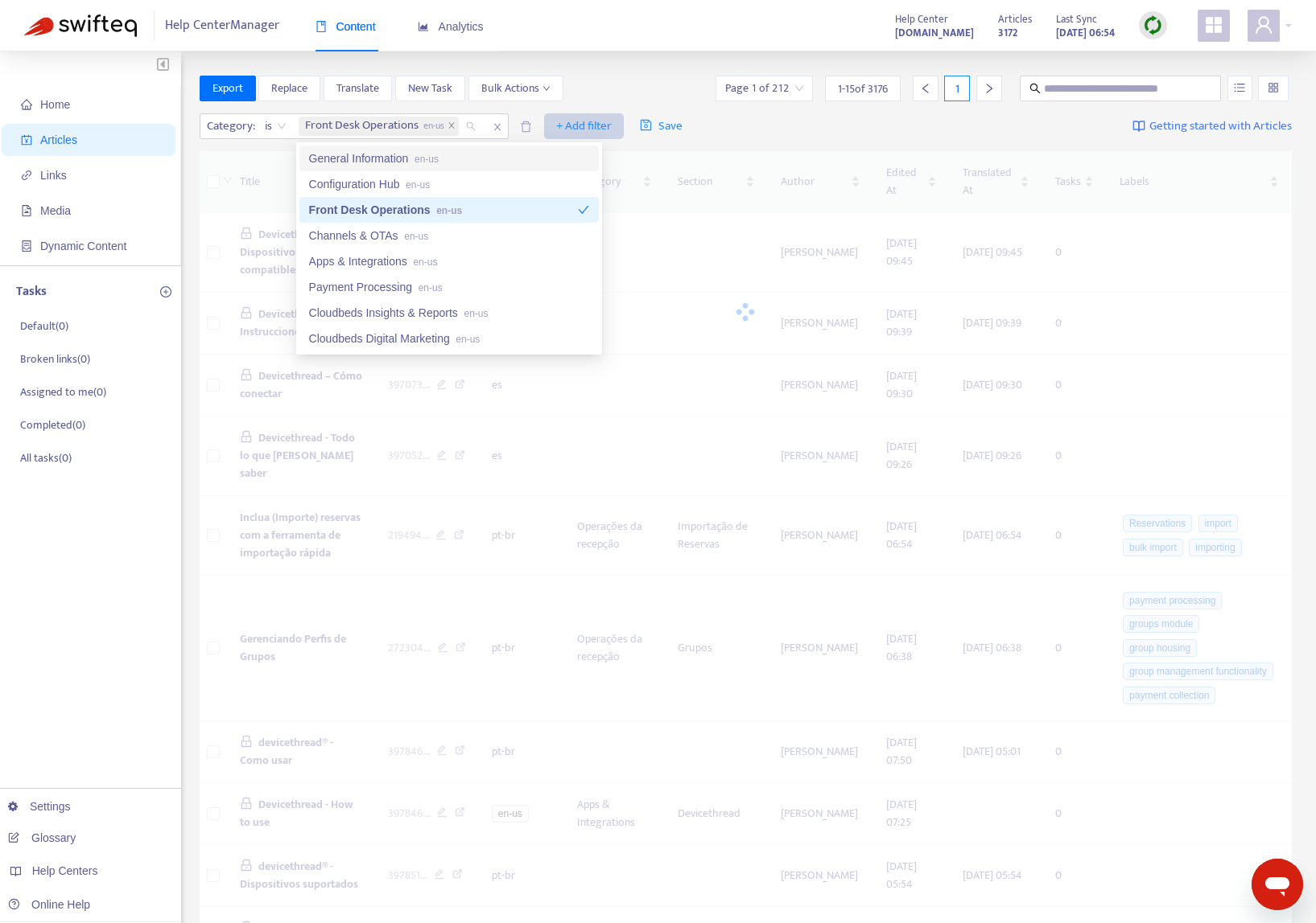
click at [567, 125] on span "+ Add filter" at bounding box center [584, 126] width 56 height 19
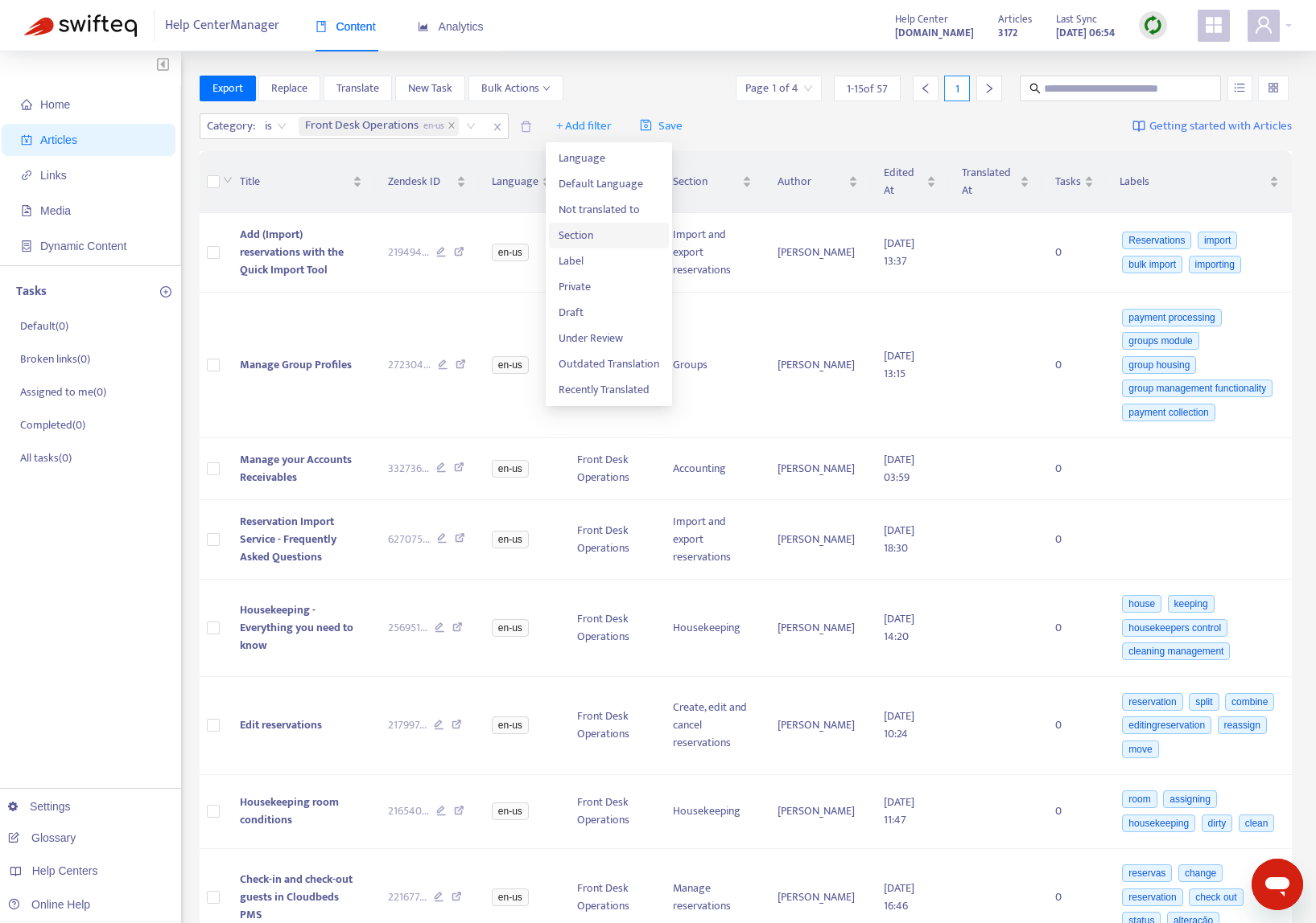
click at [596, 238] on span "Section" at bounding box center [609, 235] width 101 height 18
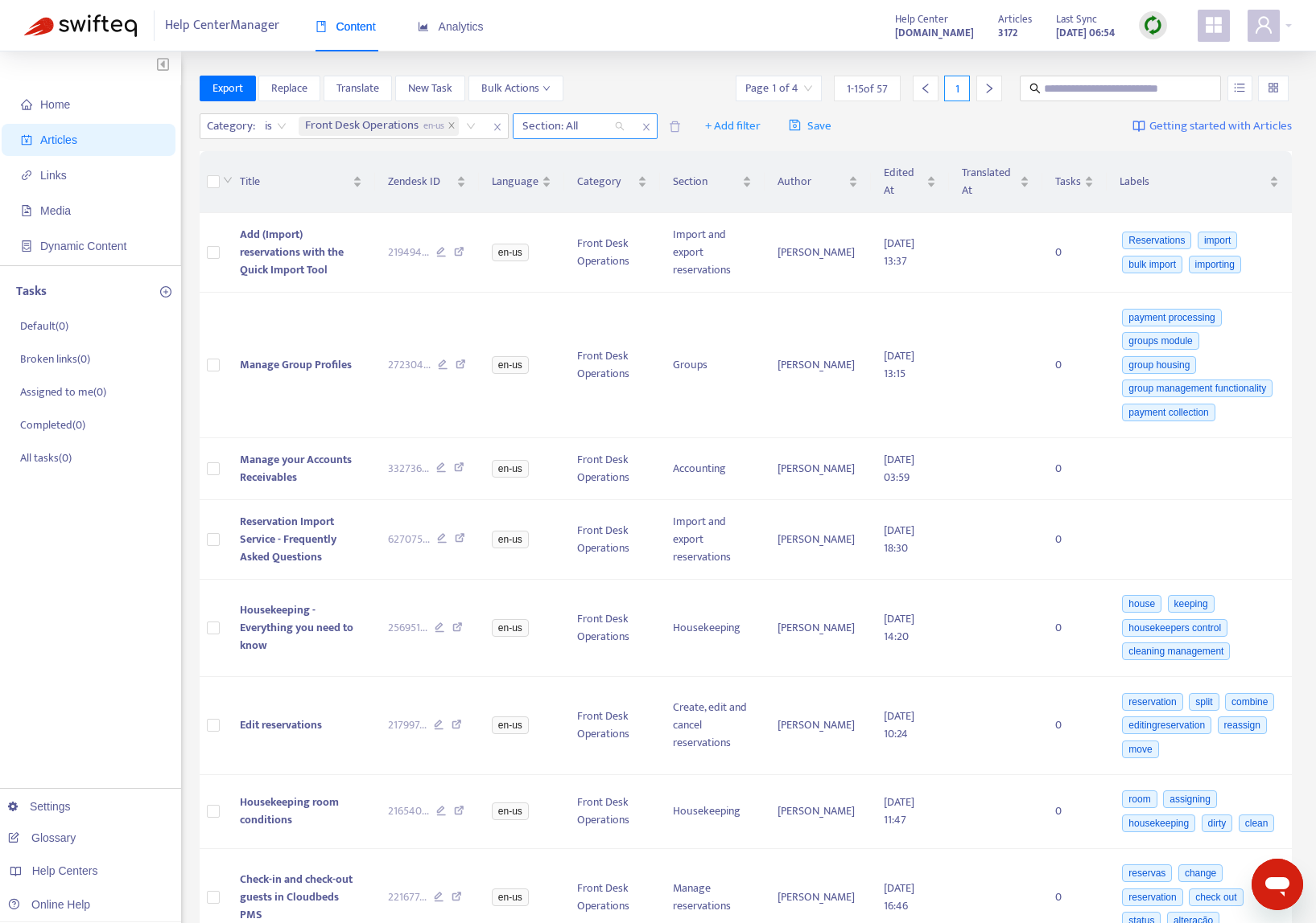
click at [584, 115] on div "Section: All" at bounding box center [574, 126] width 119 height 24
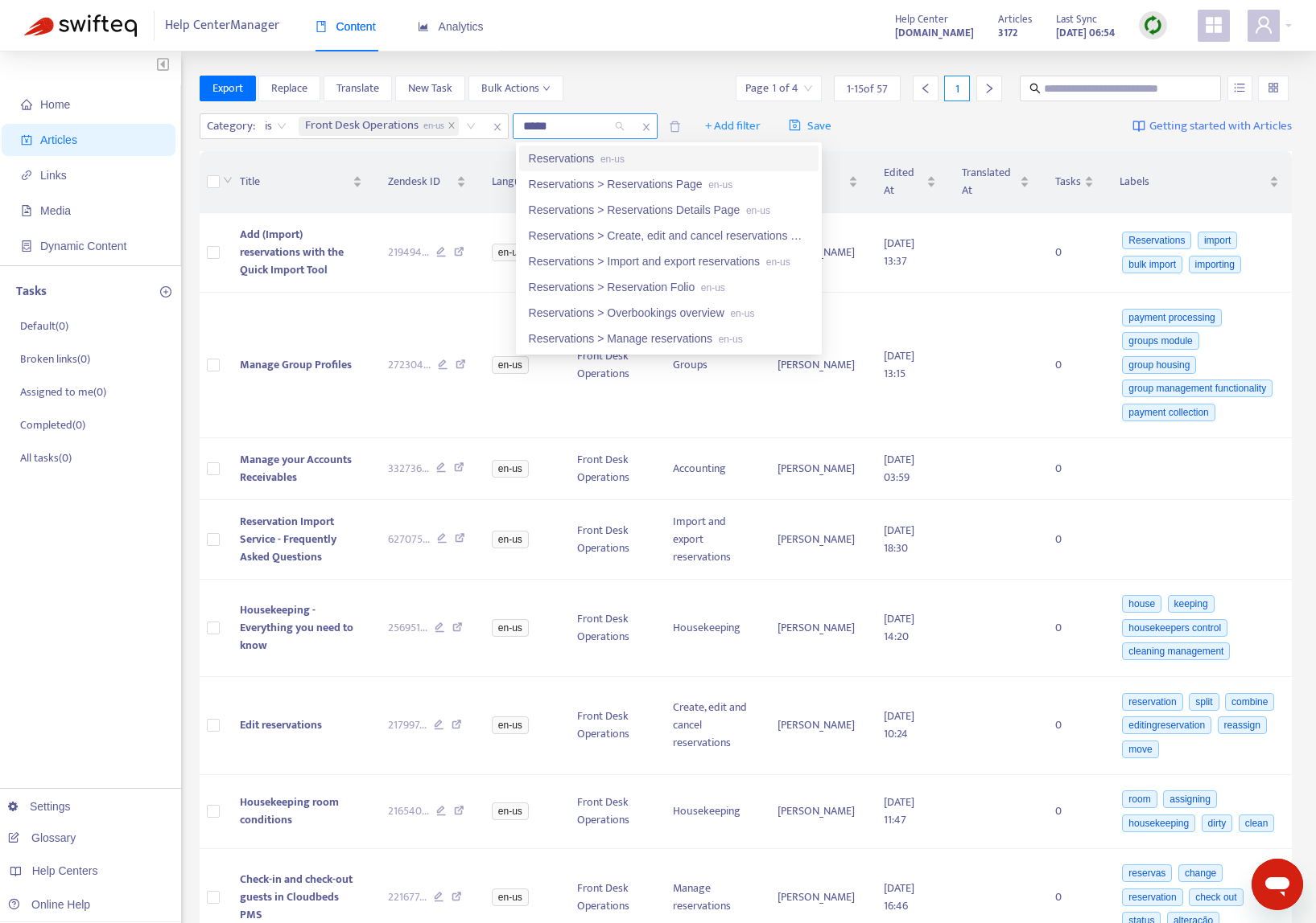
type input "******"
click at [601, 157] on span "en-us" at bounding box center [612, 159] width 24 height 11
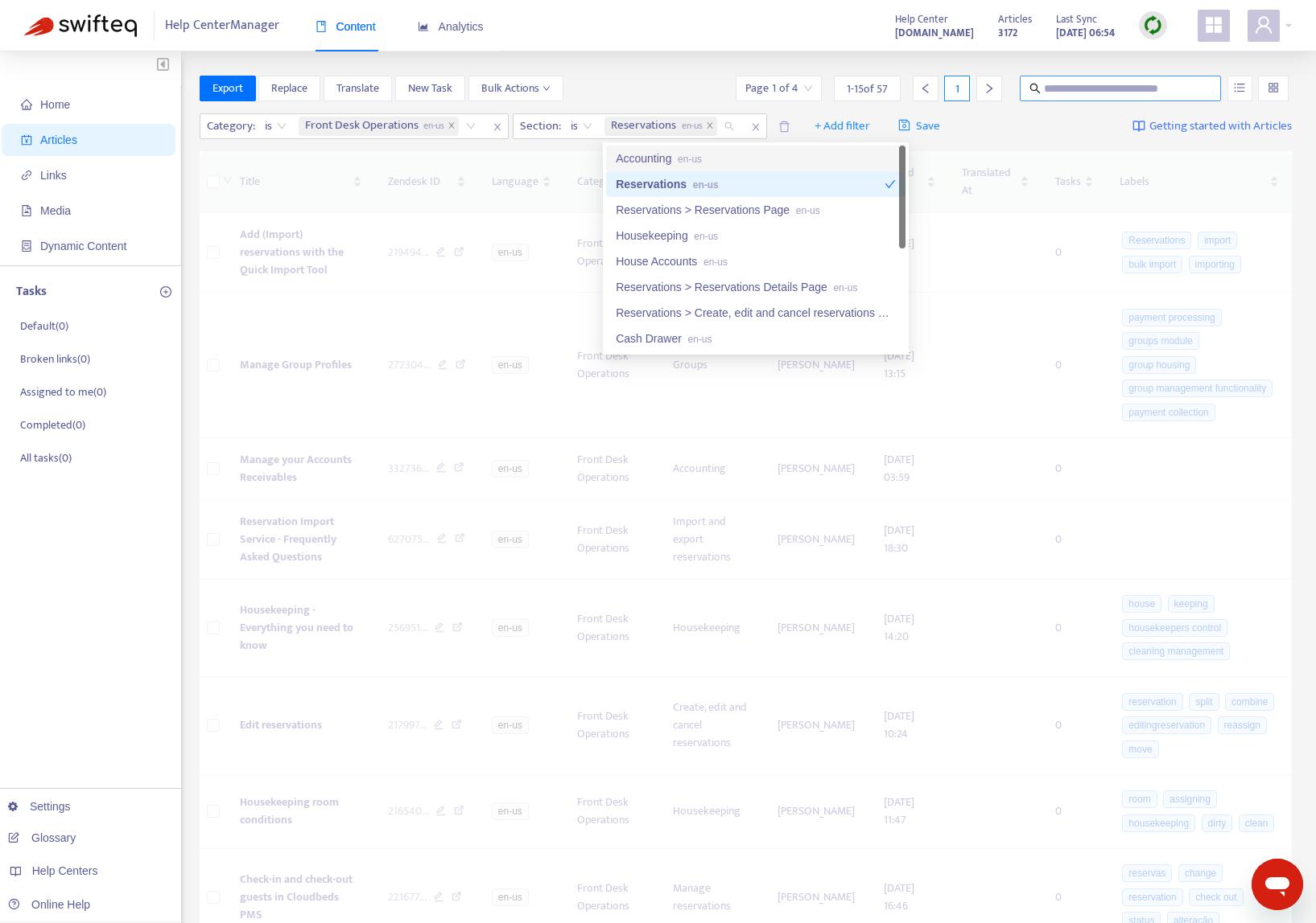
click at [1164, 99] on span at bounding box center [1120, 88] width 201 height 26
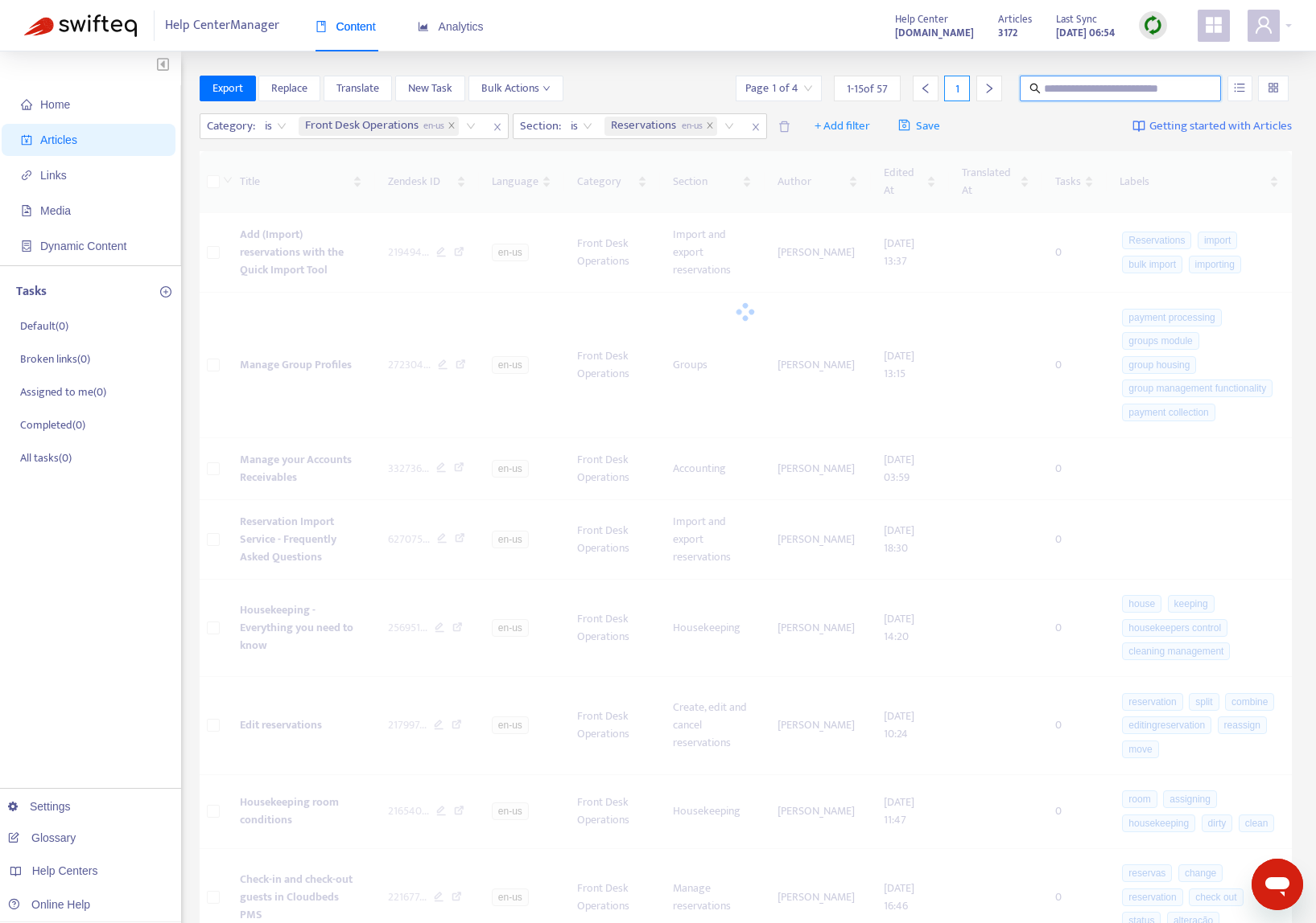
click at [1143, 88] on input "text" at bounding box center [1121, 88] width 155 height 18
type input "*"
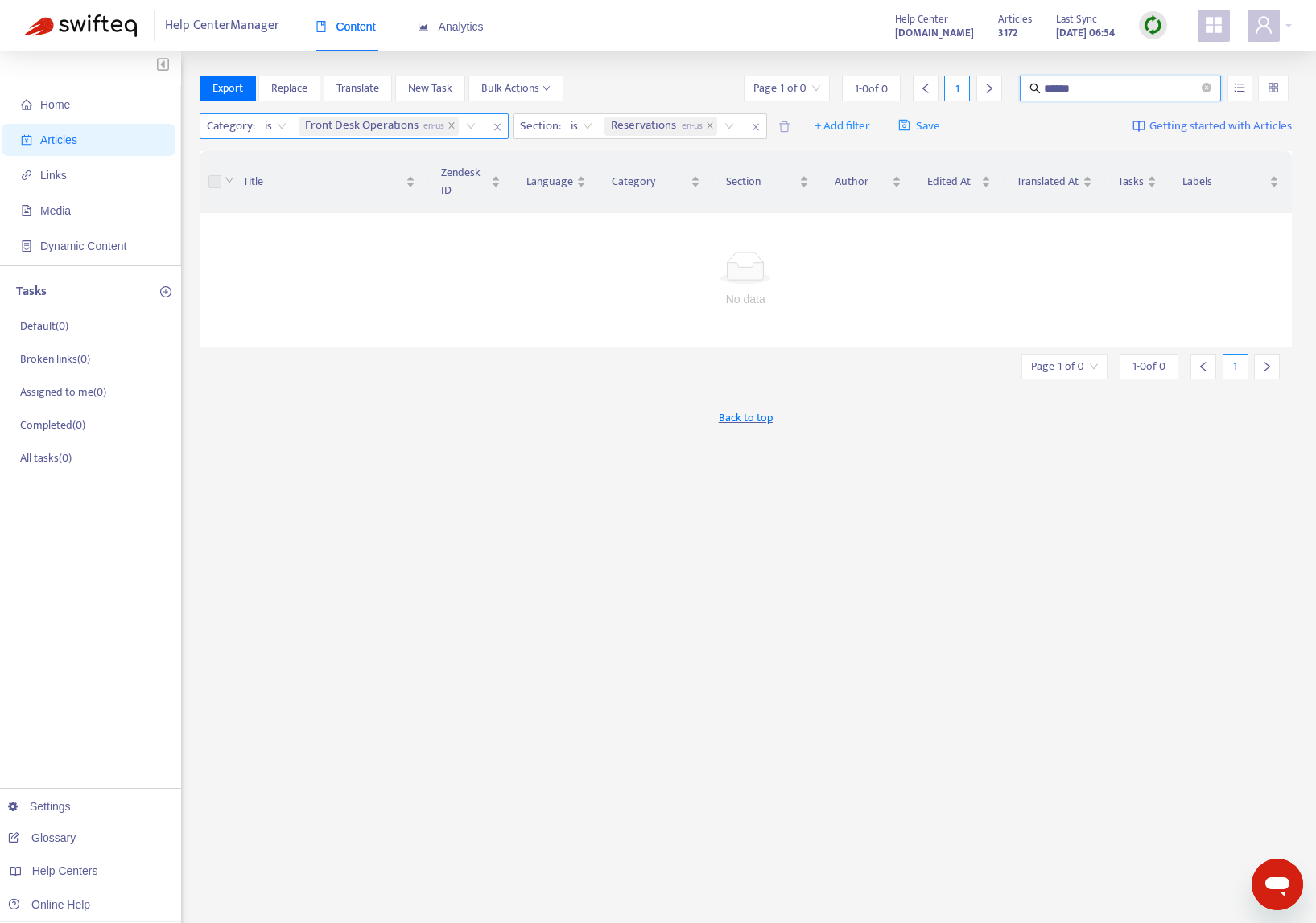
type input "******"
click at [495, 124] on icon "close" at bounding box center [497, 127] width 9 height 9
click at [1098, 85] on input "******" at bounding box center [1121, 88] width 155 height 18
click at [402, 125] on span "Reservations en-us" at bounding box center [347, 126] width 113 height 19
click at [397, 125] on icon "close" at bounding box center [395, 125] width 8 height 8
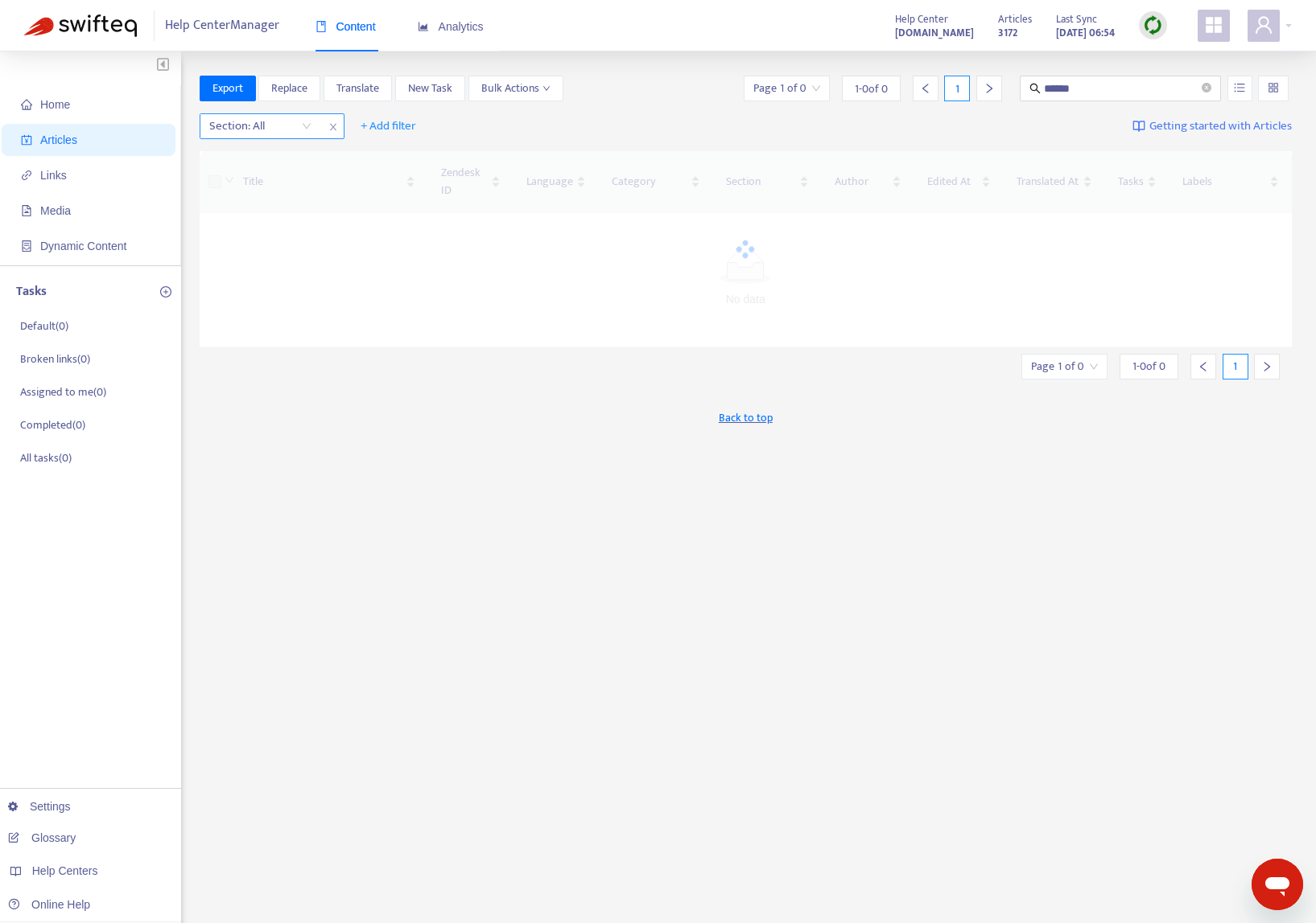
click at [261, 128] on div at bounding box center [252, 126] width 98 height 19
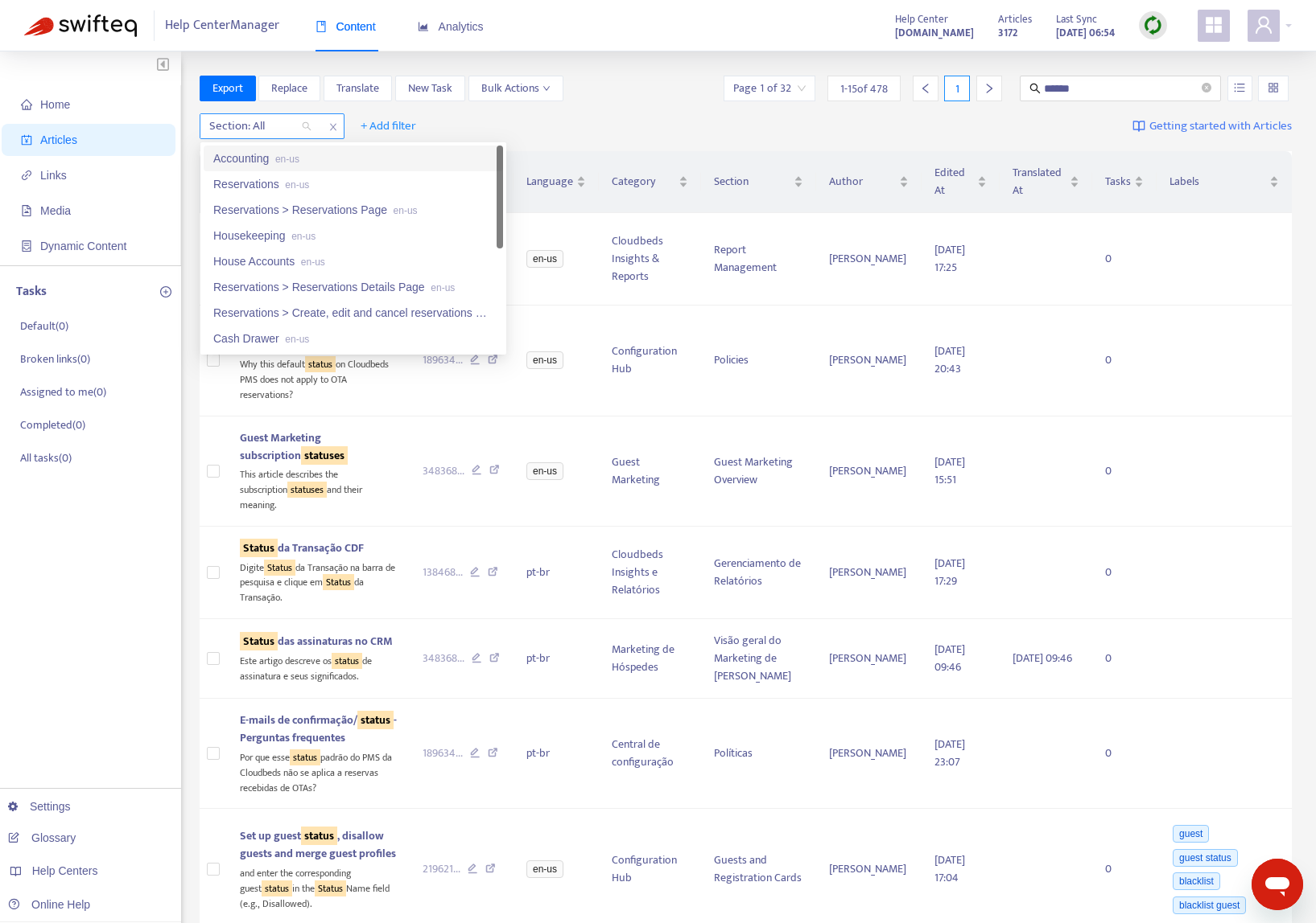
click at [260, 127] on div at bounding box center [252, 126] width 98 height 19
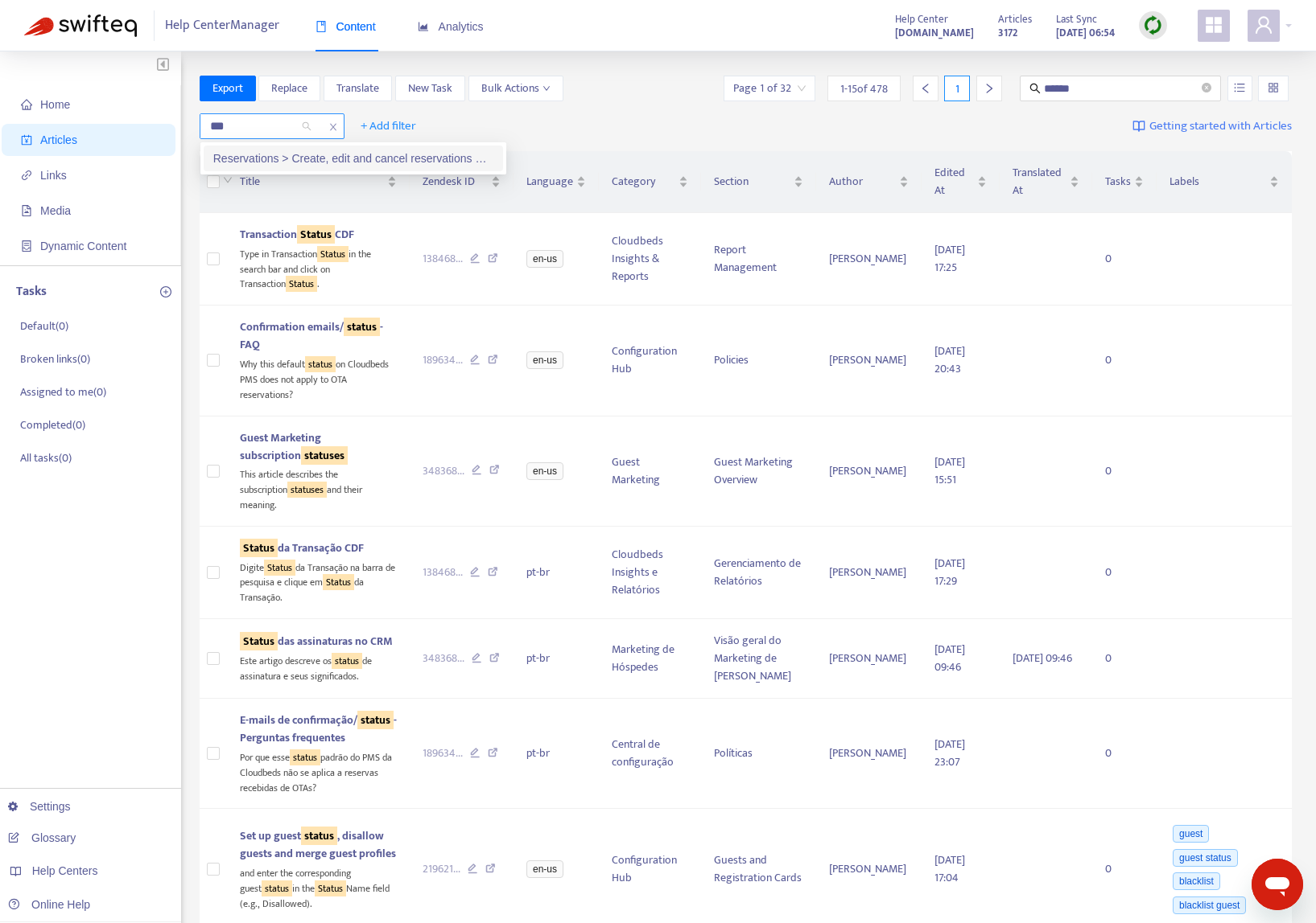
type input "****"
click at [283, 158] on div "Reservations > Create, edit and cancel reservations en-us" at bounding box center [353, 158] width 280 height 18
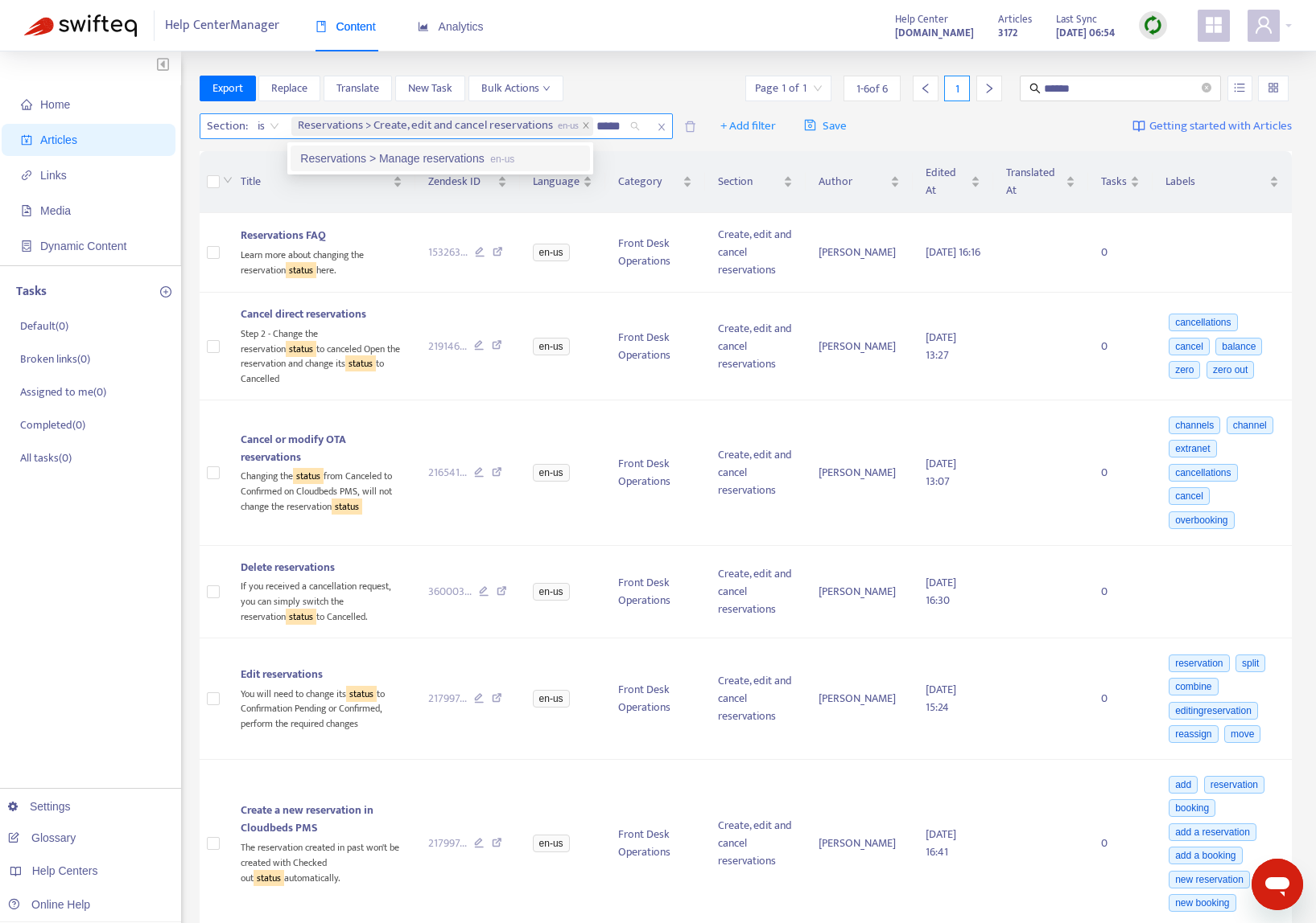
type input "******"
click at [563, 152] on div "Reservations > Manage reservations en-us" at bounding box center [440, 158] width 280 height 18
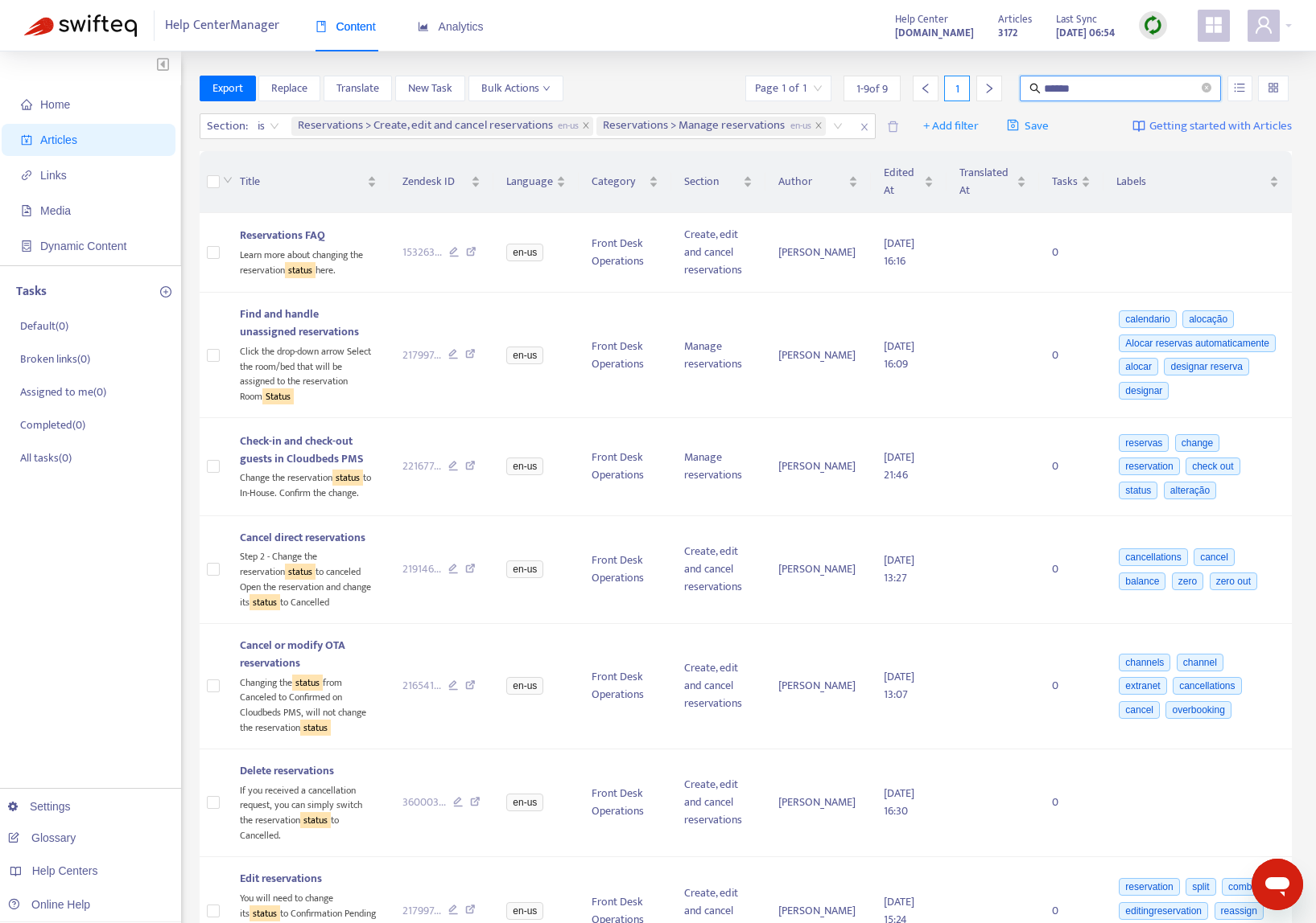
click at [1124, 91] on input "******" at bounding box center [1121, 88] width 155 height 18
type input "**********"
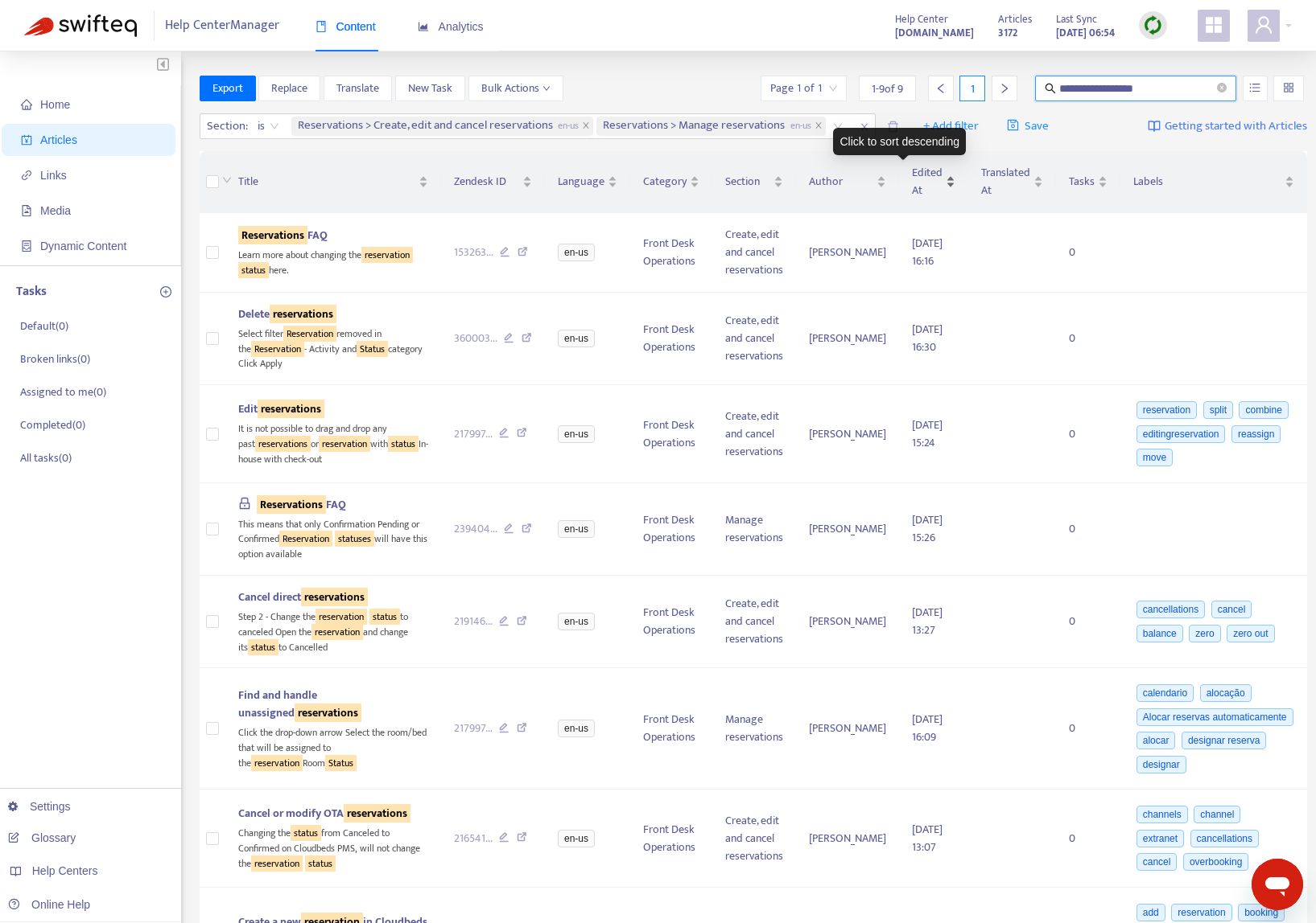
click at [912, 184] on span "Edited At" at bounding box center [927, 181] width 30 height 35
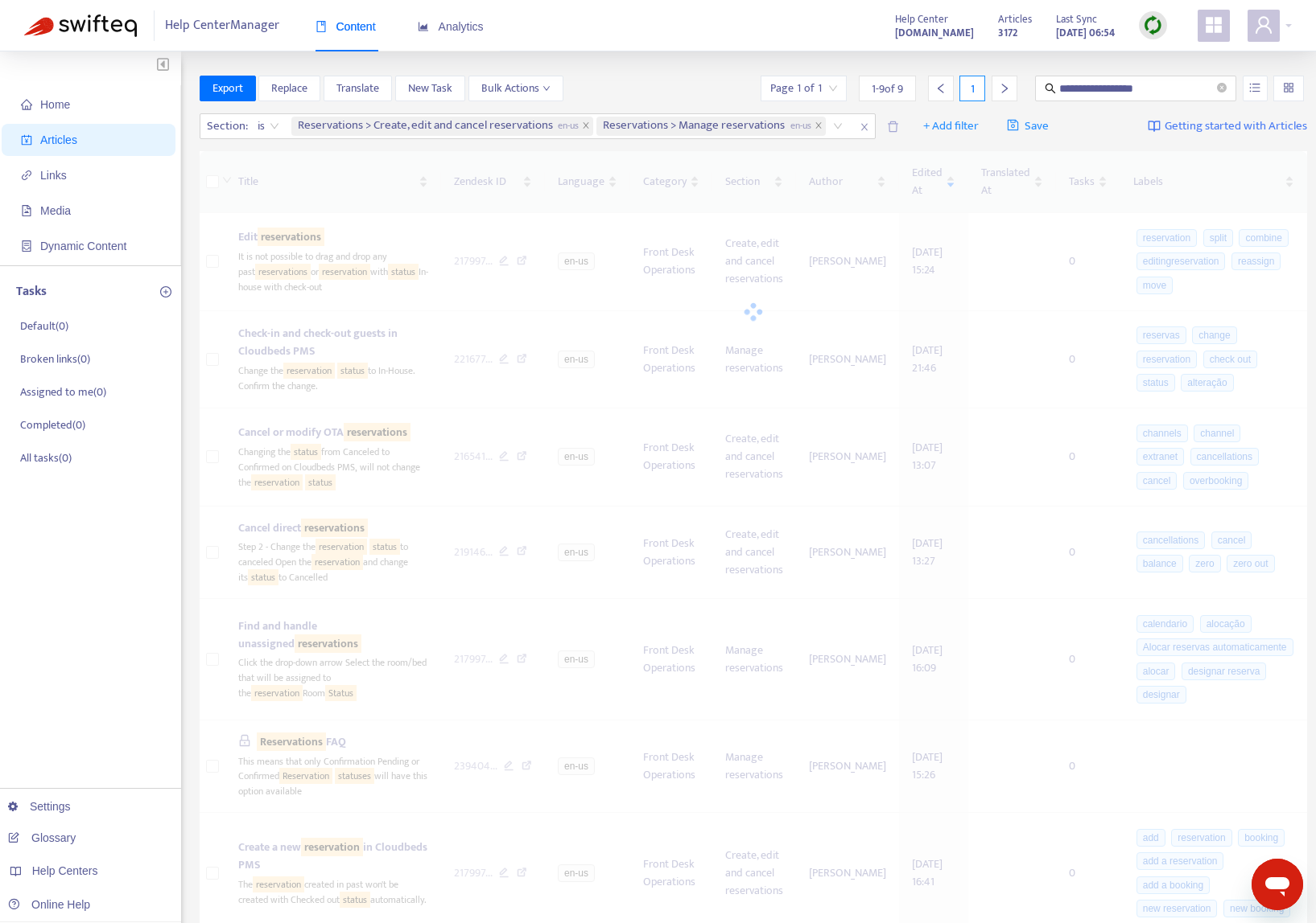
click at [635, 68] on div "**********" at bounding box center [658, 624] width 1316 height 1146
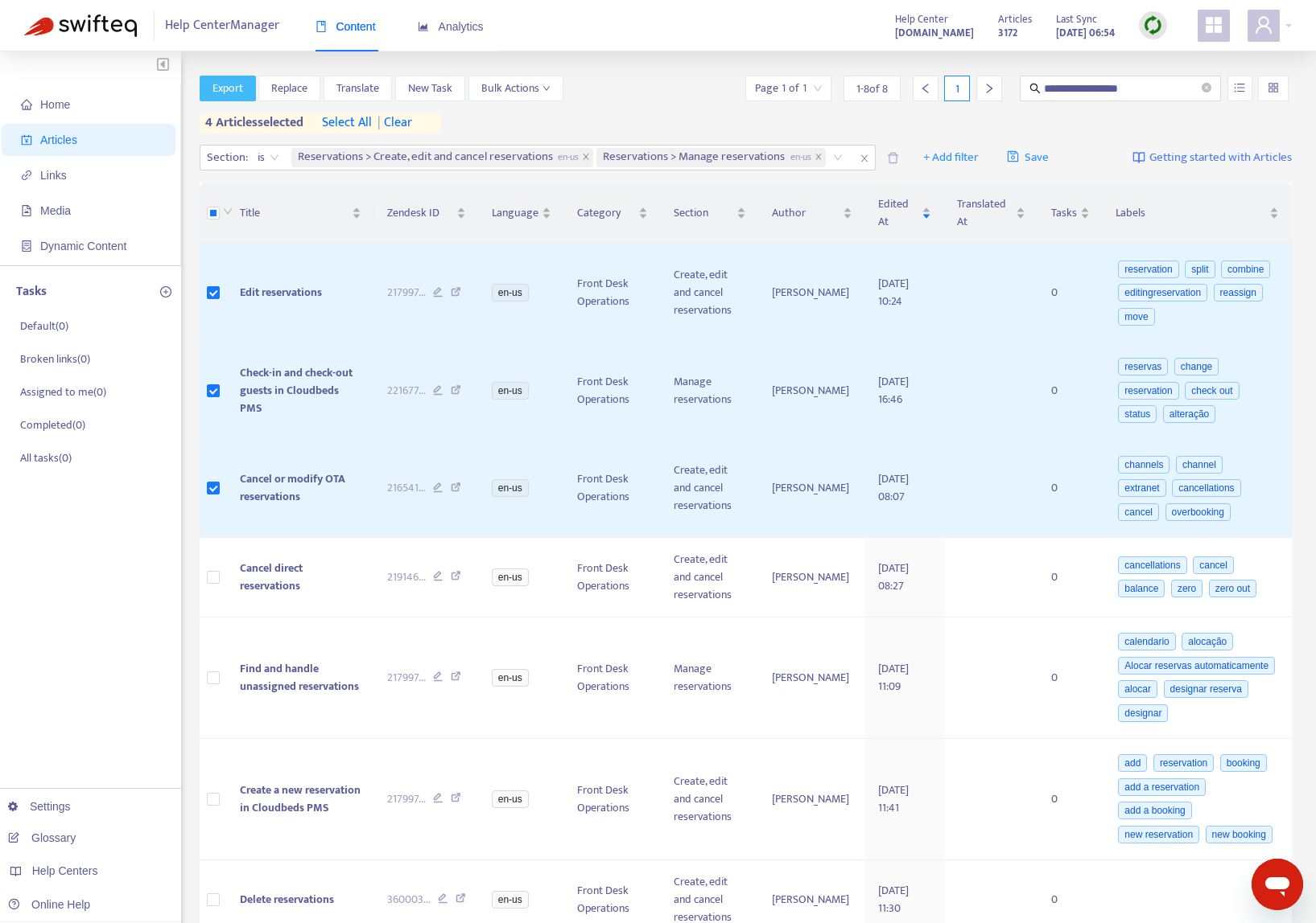
click at [210, 84] on button "Export" at bounding box center [228, 88] width 56 height 26
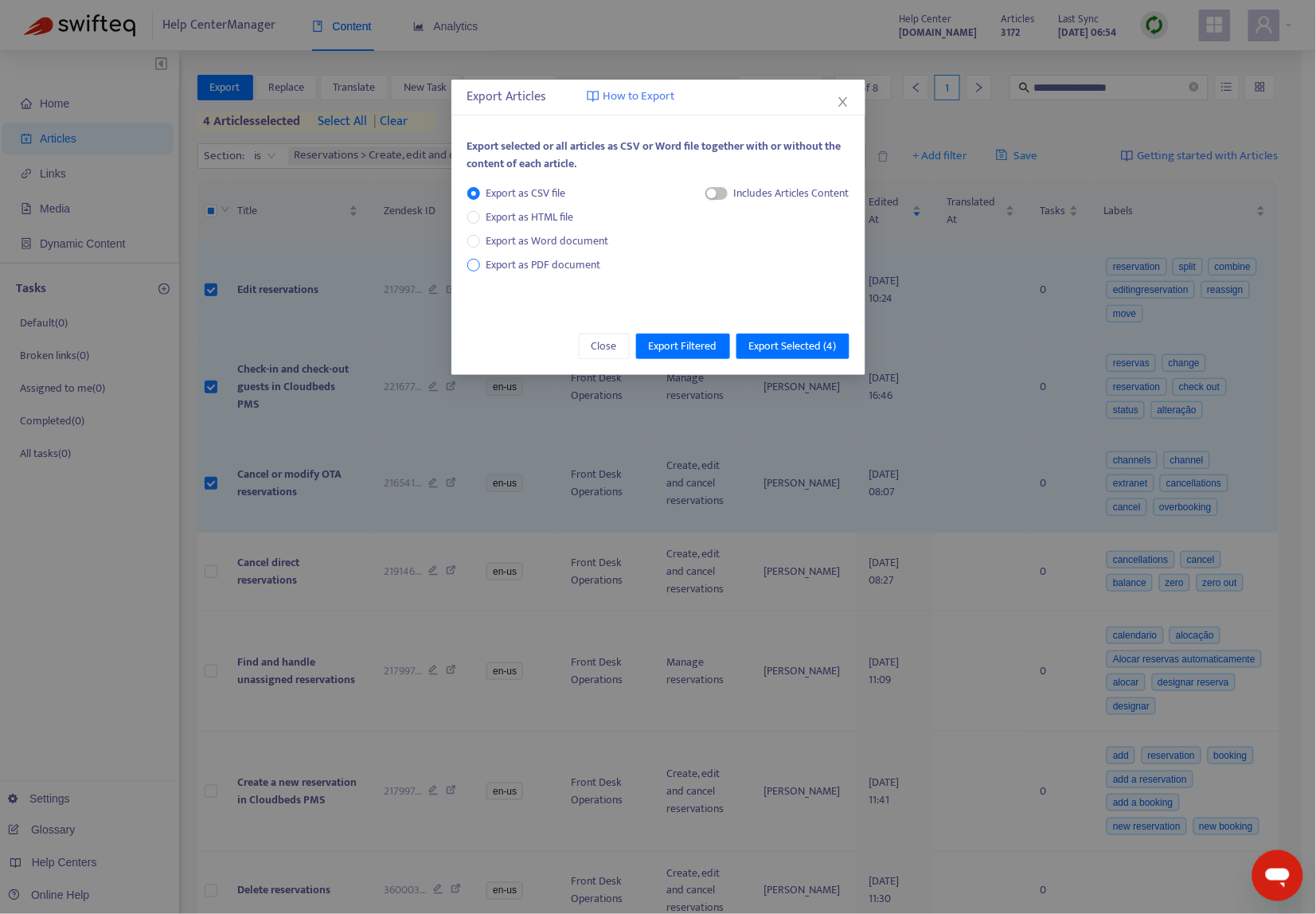
click at [565, 257] on span "Export as PDF document" at bounding box center [544, 265] width 114 height 19
click at [790, 352] on span "Export Selected ( 4 )" at bounding box center [793, 346] width 87 height 18
